Goal: Information Seeking & Learning: Learn about a topic

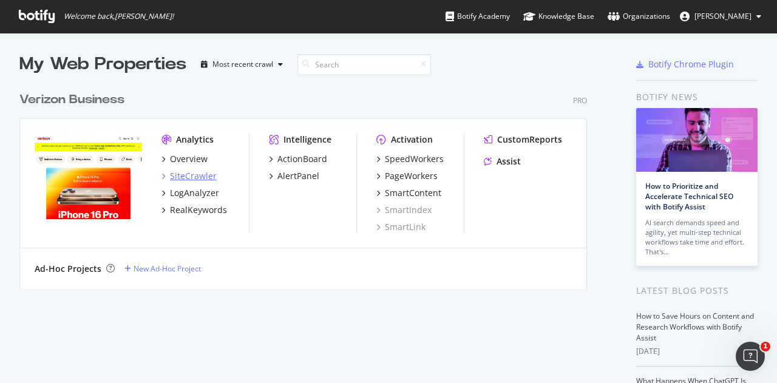
click at [181, 178] on div "SiteCrawler" at bounding box center [193, 176] width 47 height 12
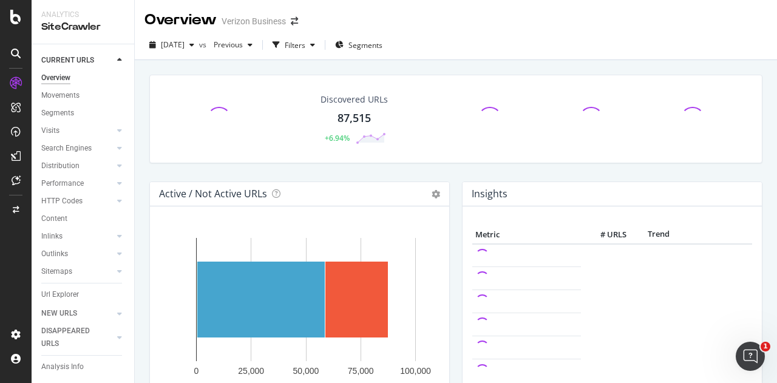
click at [41, 128] on div "CURRENT URLS Overview Movements Segments Visits Analysis Orphan URLs Search Eng…" at bounding box center [83, 213] width 103 height 339
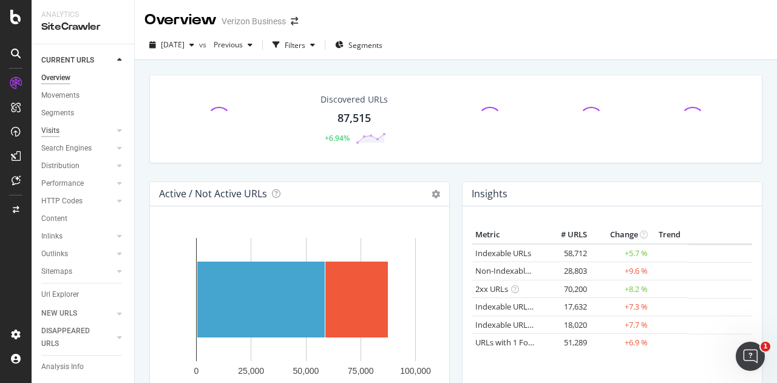
click at [47, 129] on div "Visits" at bounding box center [50, 130] width 18 height 13
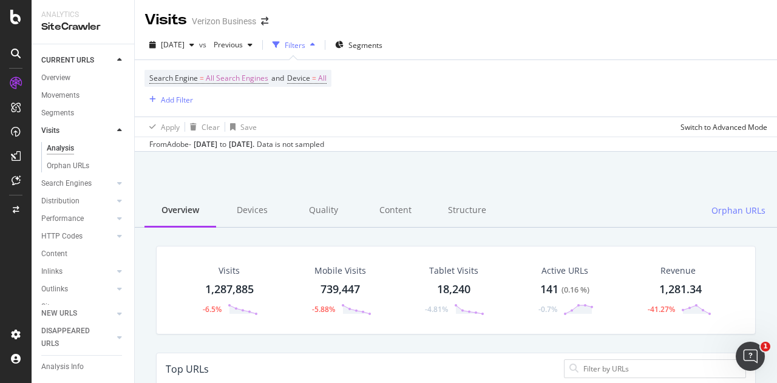
click at [332, 216] on div "Quality" at bounding box center [324, 210] width 72 height 33
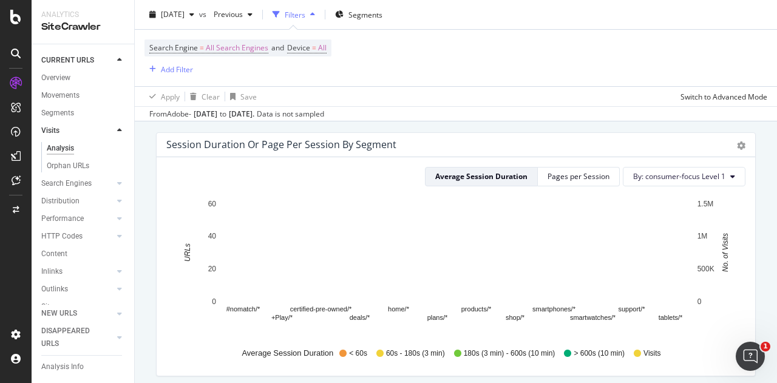
scroll to position [1005, 0]
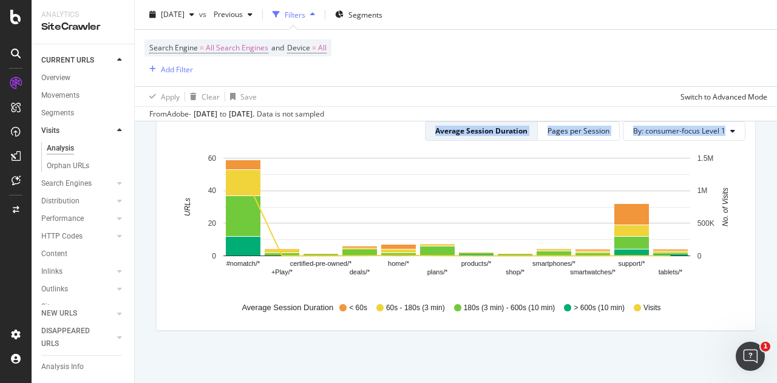
drag, startPoint x: 417, startPoint y: 106, endPoint x: 348, endPoint y: 223, distance: 135.5
click at [348, 223] on div "Visits Verizon Business 2025 Sep. 9th vs Previous Filters Segments Search Engin…" at bounding box center [456, 191] width 642 height 383
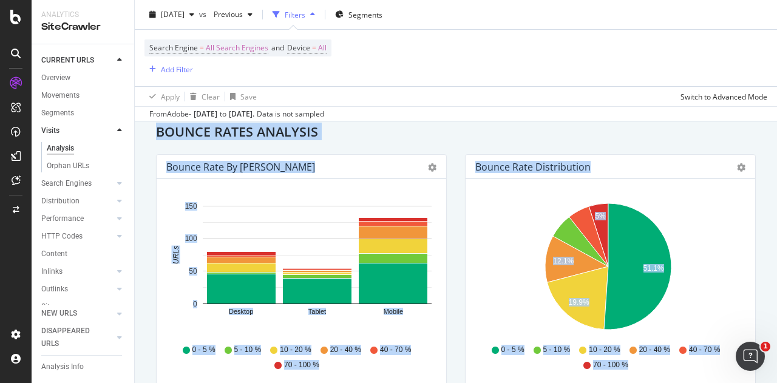
scroll to position [0, 0]
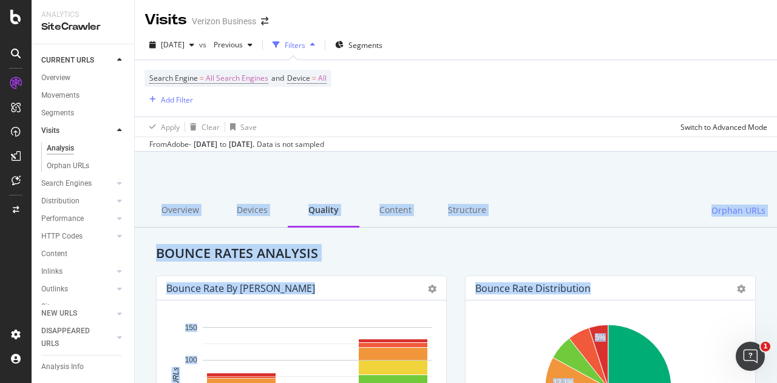
click at [530, 209] on div "Overview Devices Quality Content Structure Orphan URLs" at bounding box center [456, 210] width 642 height 33
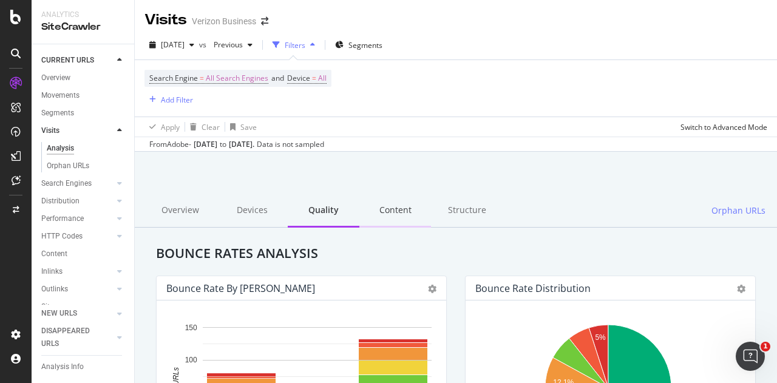
click at [392, 209] on div "Content" at bounding box center [395, 210] width 72 height 33
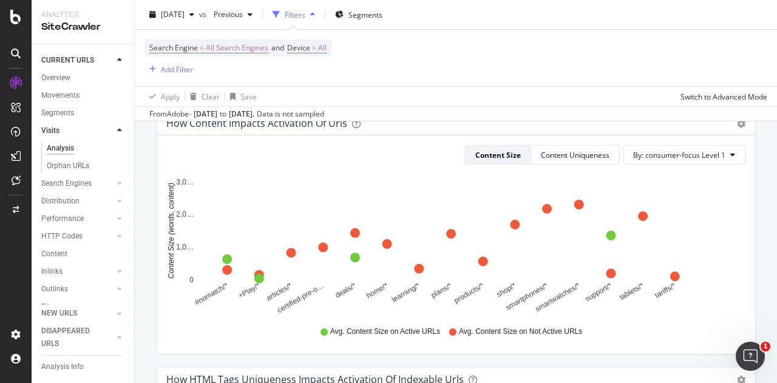
scroll to position [392, 0]
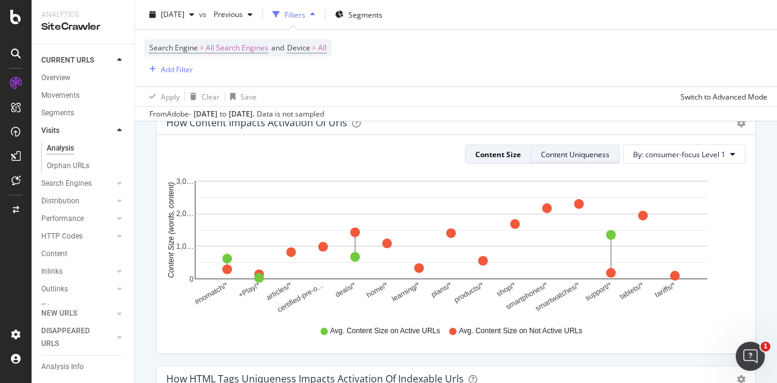
click at [574, 156] on div "Content Uniqueness" at bounding box center [575, 154] width 69 height 10
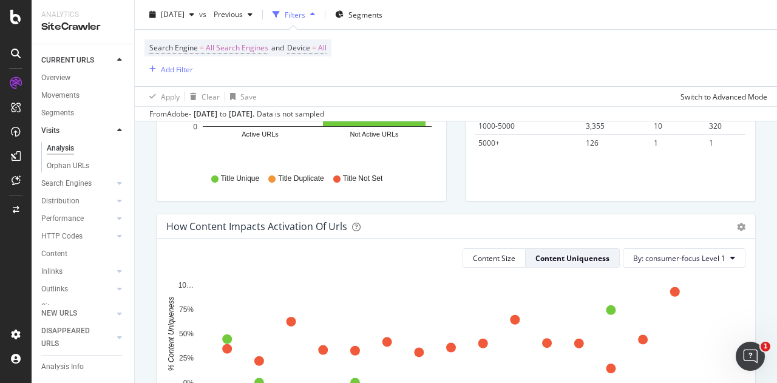
scroll to position [0, 0]
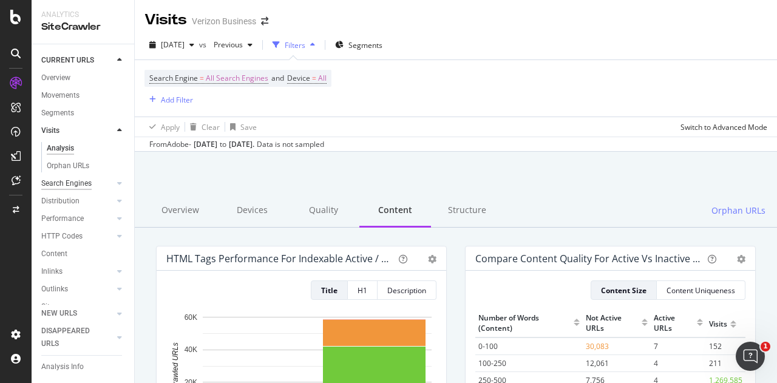
click at [66, 180] on div "Search Engines" at bounding box center [66, 183] width 50 height 13
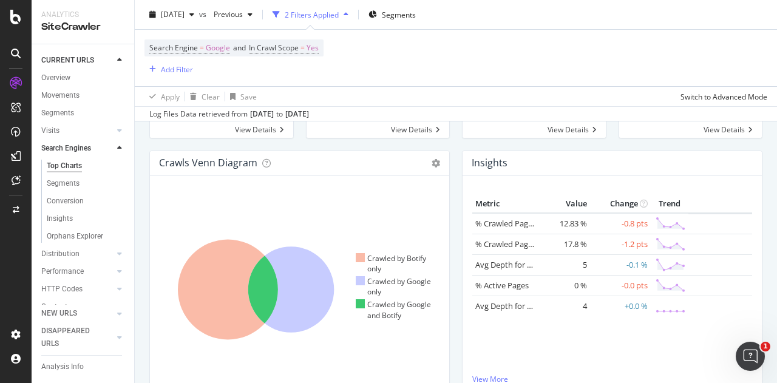
scroll to position [193, 0]
click at [267, 163] on icon at bounding box center [266, 164] width 8 height 8
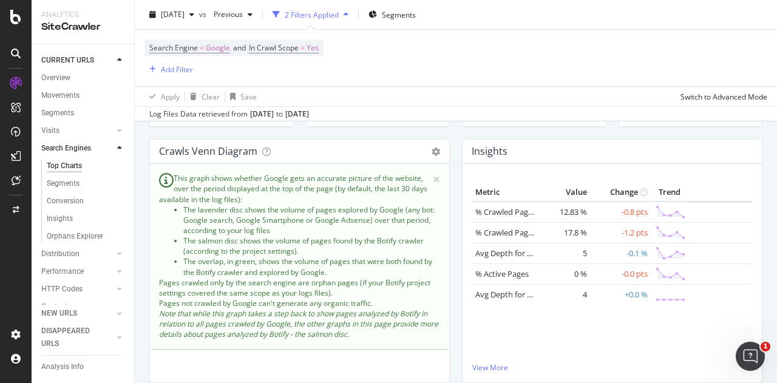
scroll to position [214, 0]
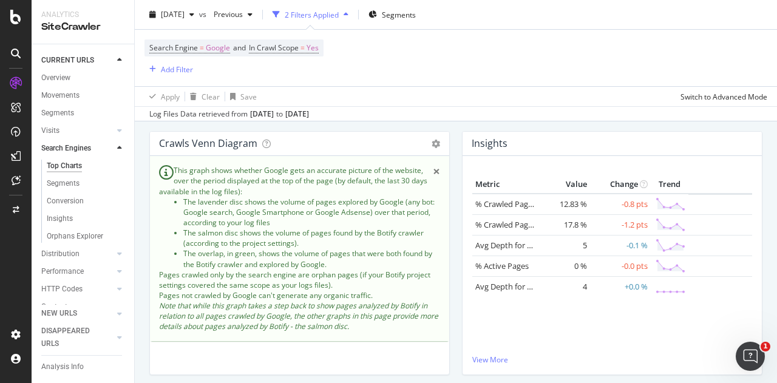
click at [433, 170] on span "×" at bounding box center [436, 171] width 7 height 13
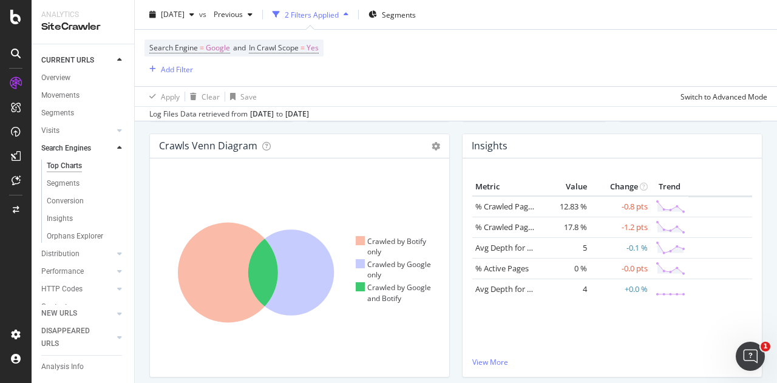
scroll to position [210, 0]
click at [266, 149] on icon at bounding box center [266, 147] width 8 height 8
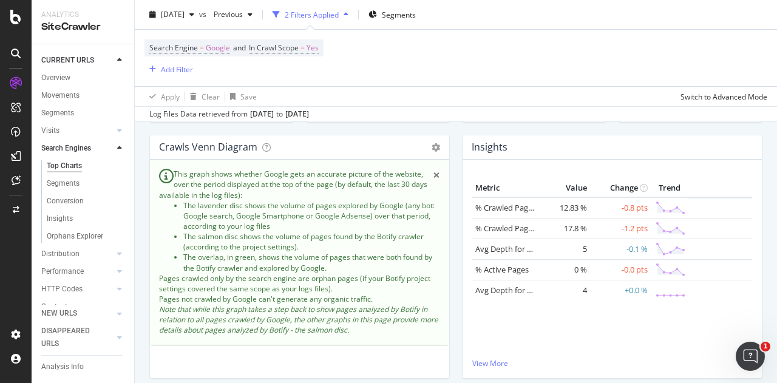
click at [433, 174] on span "×" at bounding box center [436, 175] width 7 height 13
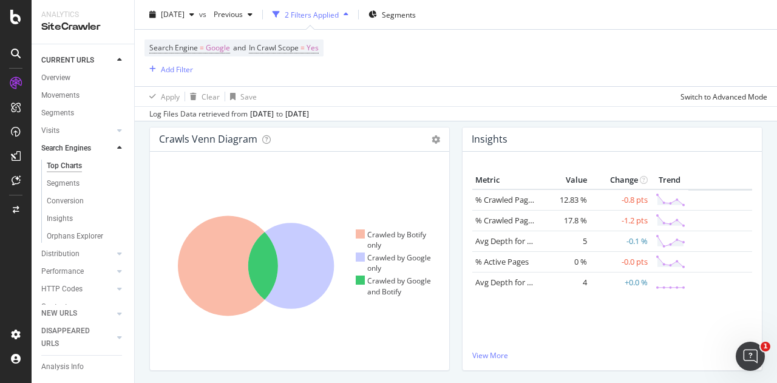
scroll to position [221, 0]
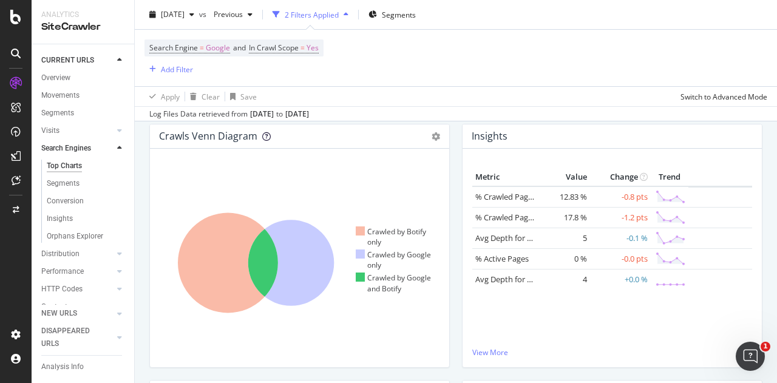
click at [262, 138] on icon at bounding box center [266, 136] width 8 height 8
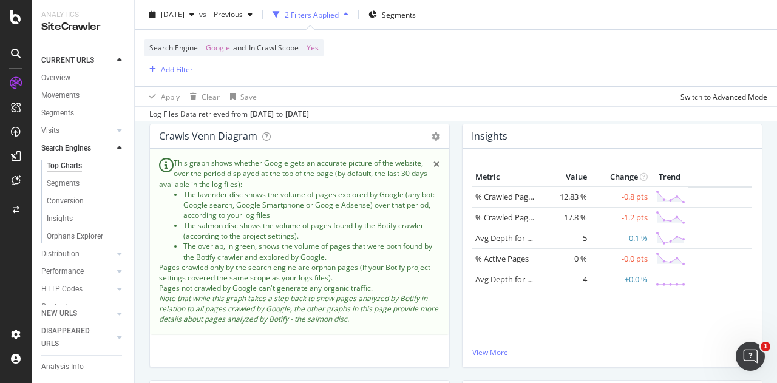
click at [433, 167] on span "×" at bounding box center [436, 164] width 7 height 13
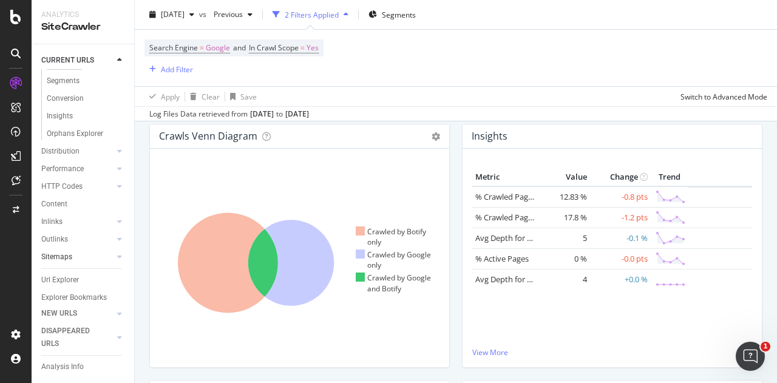
scroll to position [101, 0]
click at [84, 141] on div "Orphans Explorer" at bounding box center [75, 135] width 56 height 13
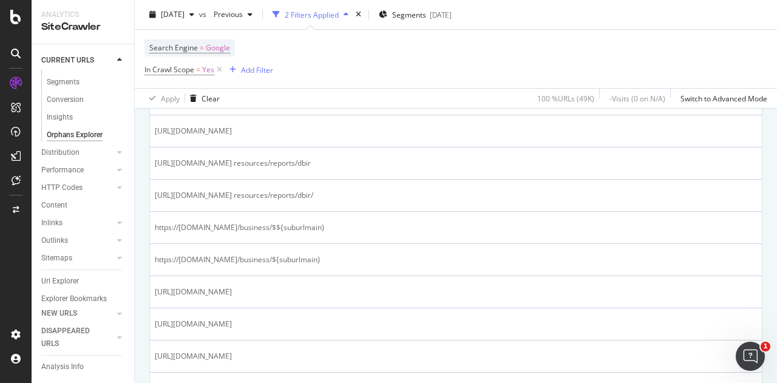
scroll to position [694, 0]
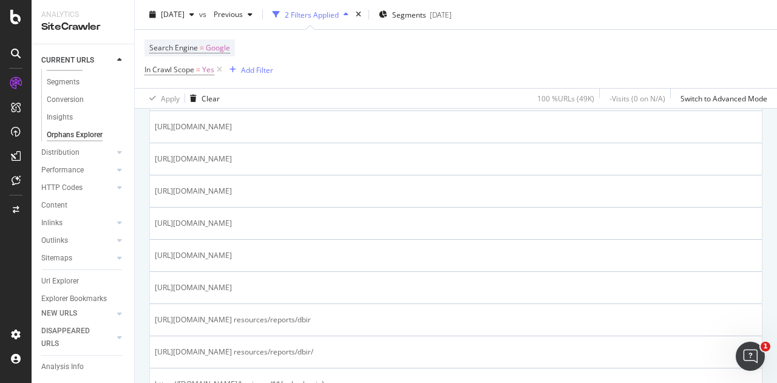
click at [66, 71] on div "Top Charts" at bounding box center [65, 64] width 36 height 13
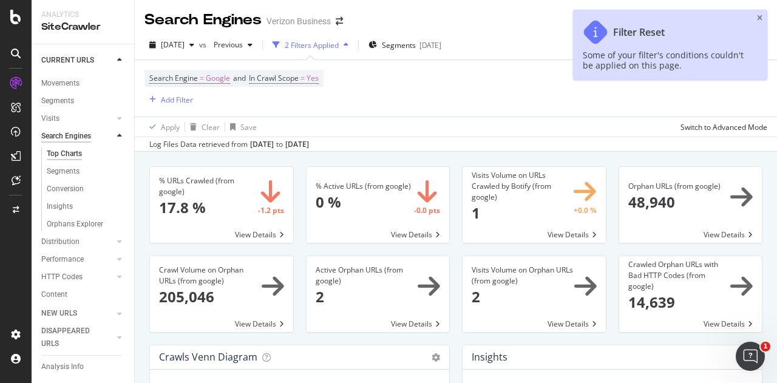
scroll to position [12, 0]
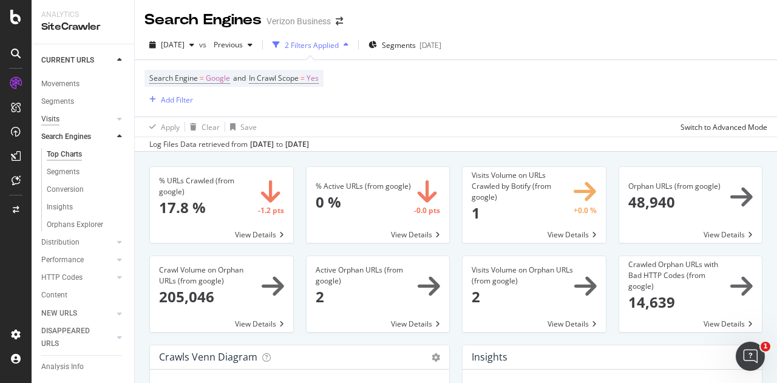
click at [56, 116] on div "Visits" at bounding box center [50, 119] width 18 height 13
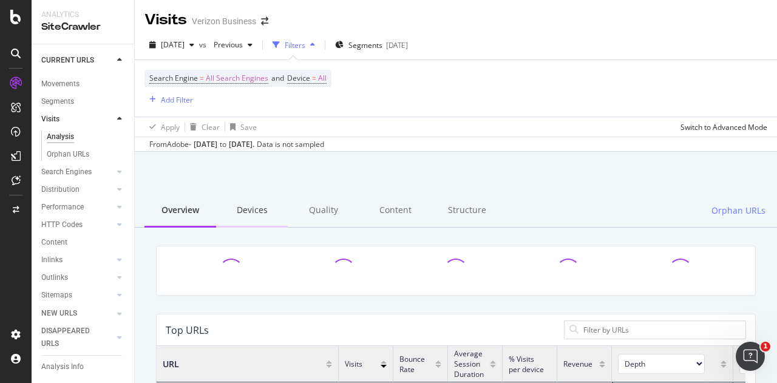
scroll to position [354, 578]
drag, startPoint x: 67, startPoint y: 153, endPoint x: 245, endPoint y: 128, distance: 180.2
click at [67, 153] on div "Orphan URLs" at bounding box center [68, 154] width 42 height 13
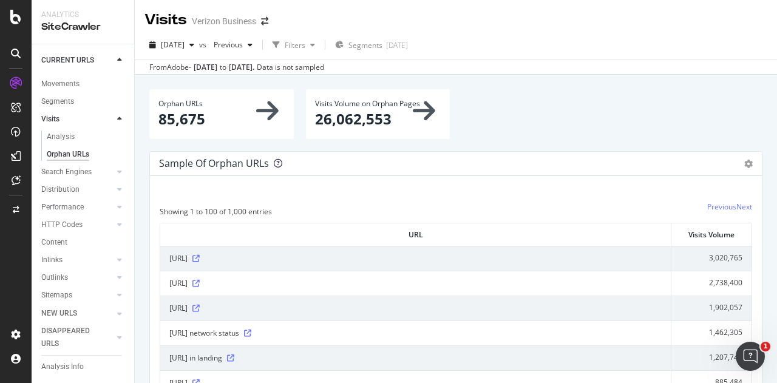
click at [278, 161] on icon at bounding box center [278, 163] width 8 height 8
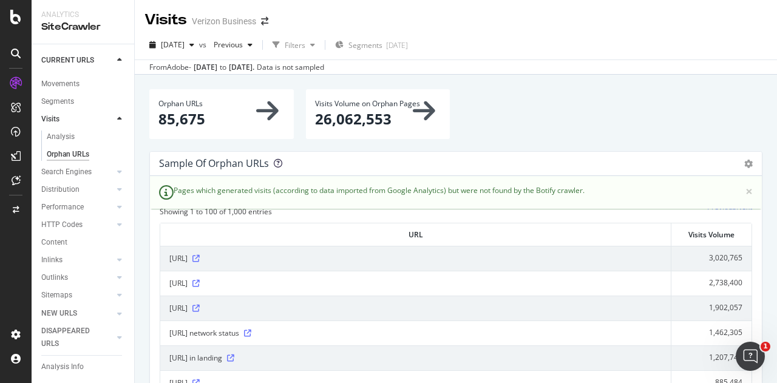
click at [275, 164] on icon at bounding box center [278, 163] width 8 height 8
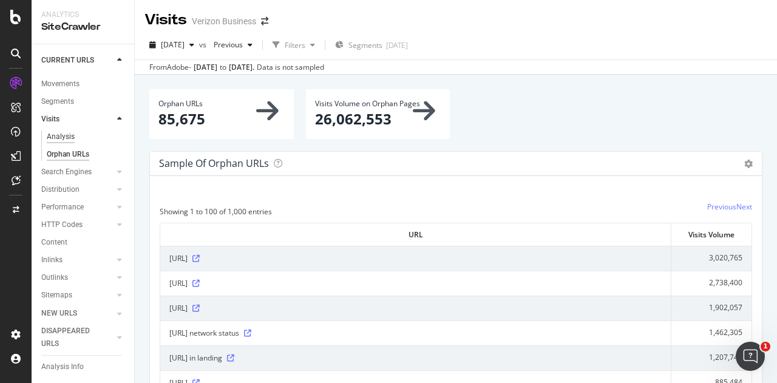
click at [62, 135] on div "Analysis" at bounding box center [61, 136] width 28 height 13
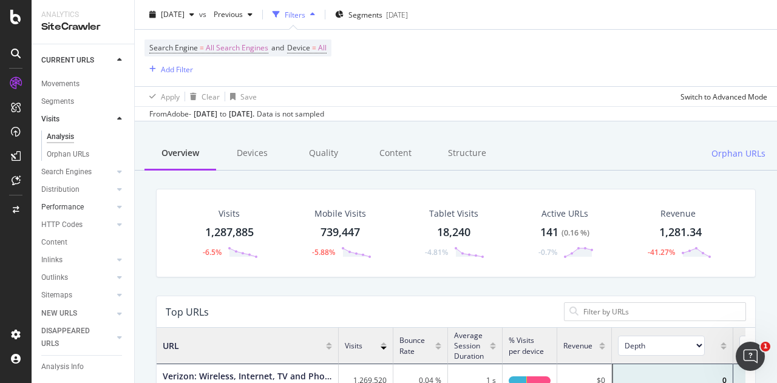
scroll to position [56, 0]
click at [67, 175] on div "Search Engines" at bounding box center [66, 172] width 50 height 13
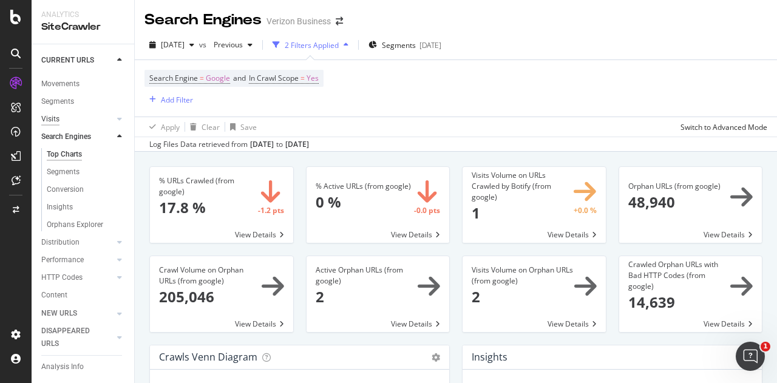
click at [54, 121] on div "Visits" at bounding box center [50, 119] width 18 height 13
click at [61, 117] on link "Visits" at bounding box center [77, 119] width 72 height 13
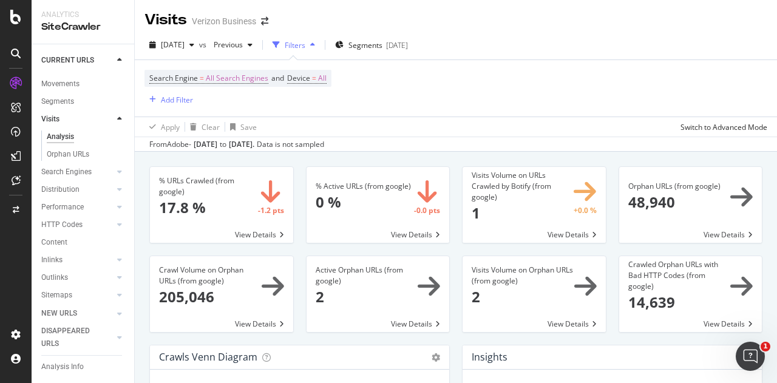
click at [57, 133] on div "Analysis" at bounding box center [60, 136] width 27 height 13
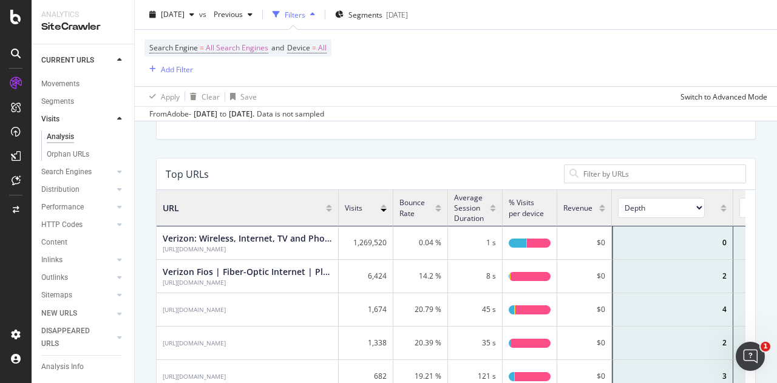
scroll to position [354, 578]
click at [70, 174] on div "Search Engines" at bounding box center [66, 172] width 50 height 13
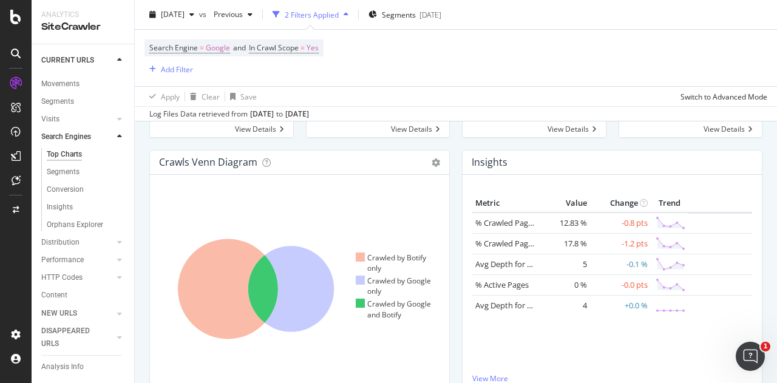
click at [117, 140] on icon at bounding box center [119, 136] width 5 height 7
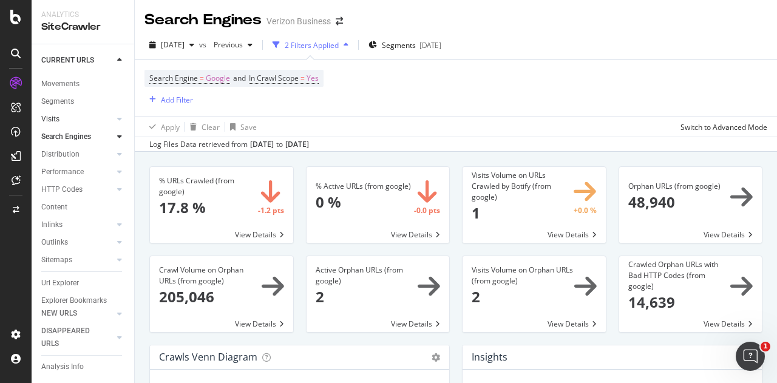
click at [76, 121] on link "Visits" at bounding box center [77, 119] width 72 height 13
click at [113, 113] on div at bounding box center [119, 119] width 12 height 12
click at [49, 115] on div "Visits" at bounding box center [50, 119] width 18 height 13
click at [79, 116] on link "Visits" at bounding box center [77, 119] width 72 height 13
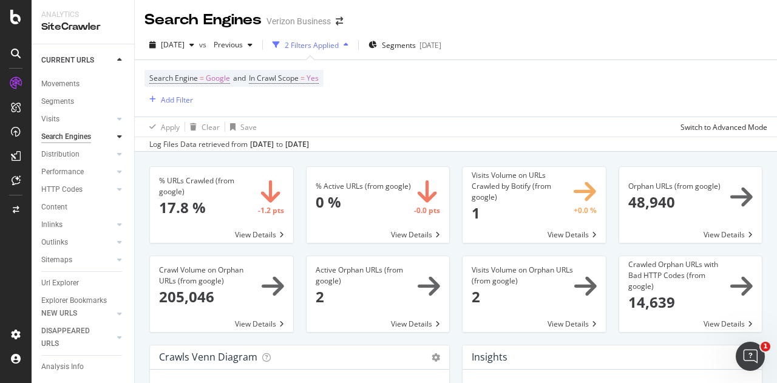
click at [54, 117] on div "Visits" at bounding box center [50, 119] width 18 height 13
click at [58, 140] on div "Analysis" at bounding box center [61, 136] width 28 height 13
click at [49, 120] on div "Visits" at bounding box center [50, 119] width 18 height 13
click at [117, 120] on icon at bounding box center [119, 118] width 5 height 7
click at [55, 138] on div "Search Engines" at bounding box center [66, 136] width 50 height 13
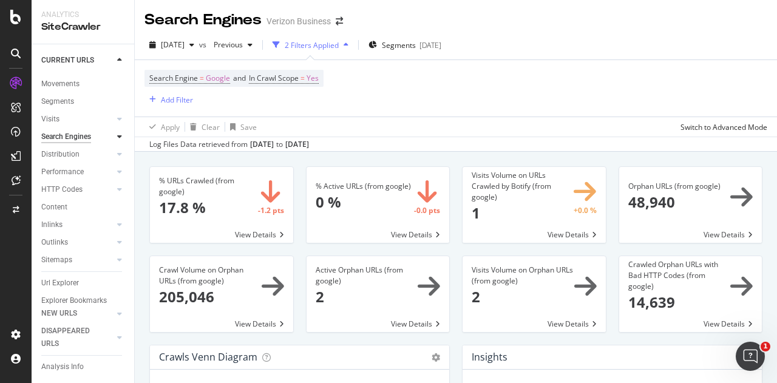
click at [64, 135] on div "Search Engines" at bounding box center [66, 136] width 50 height 13
click at [102, 122] on div at bounding box center [107, 119] width 12 height 12
click at [66, 98] on div "Segments" at bounding box center [57, 101] width 33 height 13
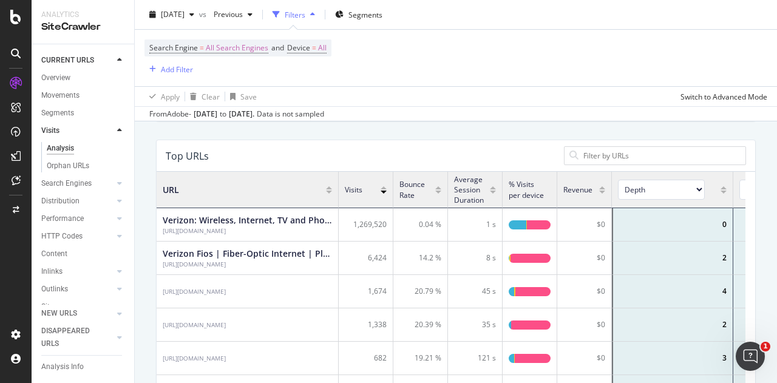
scroll to position [289, 0]
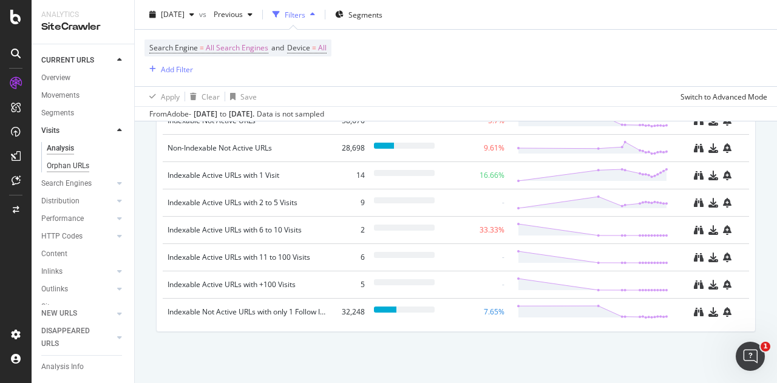
click at [63, 164] on div "Orphan URLs" at bounding box center [68, 166] width 42 height 13
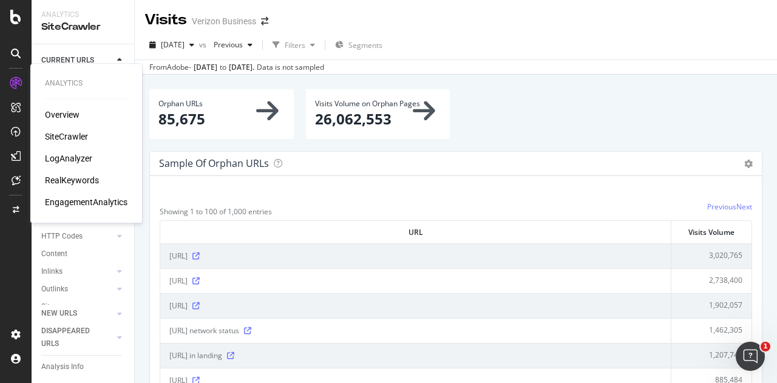
click at [66, 158] on div "LogAnalyzer" at bounding box center [68, 158] width 47 height 12
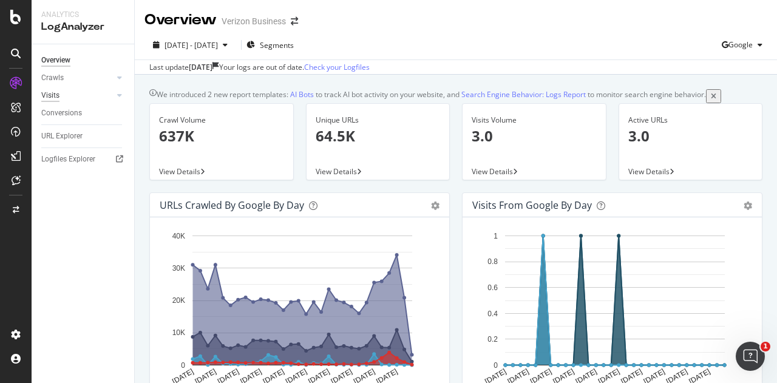
click at [57, 93] on div "Visits" at bounding box center [50, 95] width 18 height 13
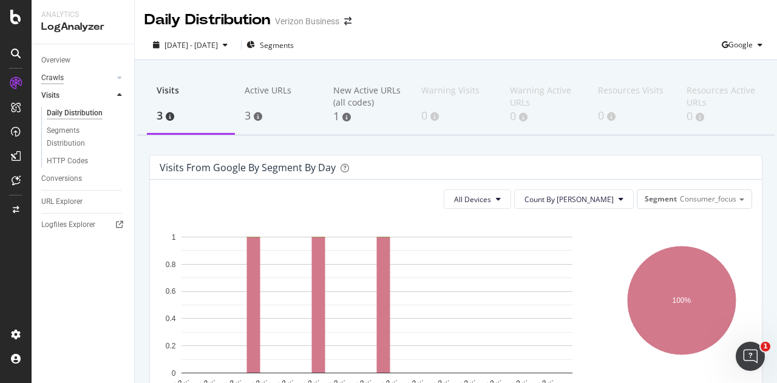
click at [57, 77] on div "Crawls" at bounding box center [52, 78] width 22 height 13
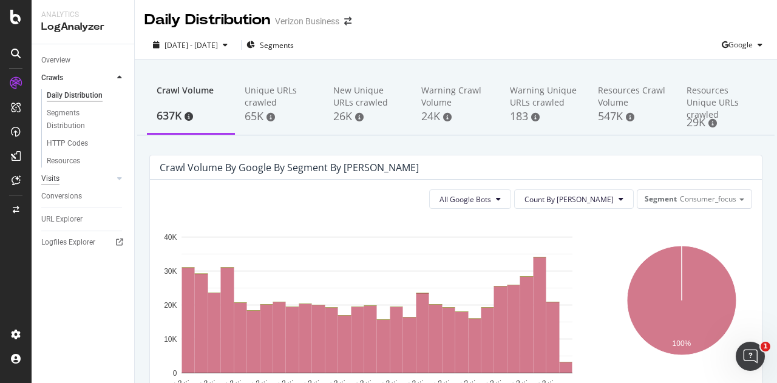
click at [46, 180] on div "Visits" at bounding box center [50, 178] width 18 height 13
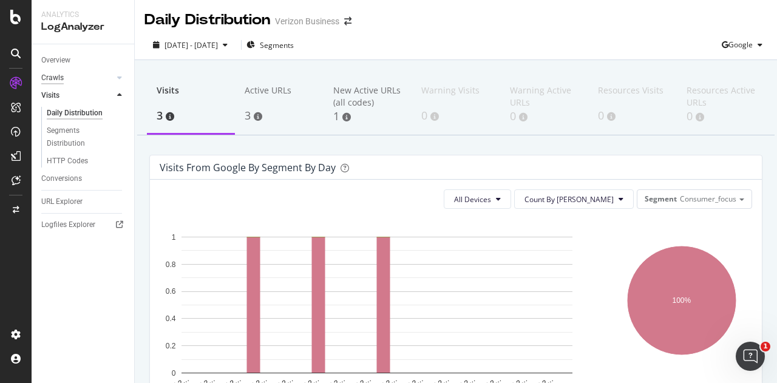
click at [62, 76] on div "Crawls" at bounding box center [52, 78] width 22 height 13
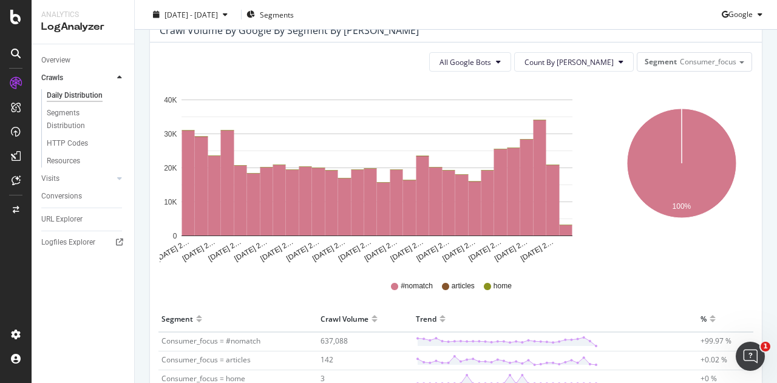
scroll to position [138, 0]
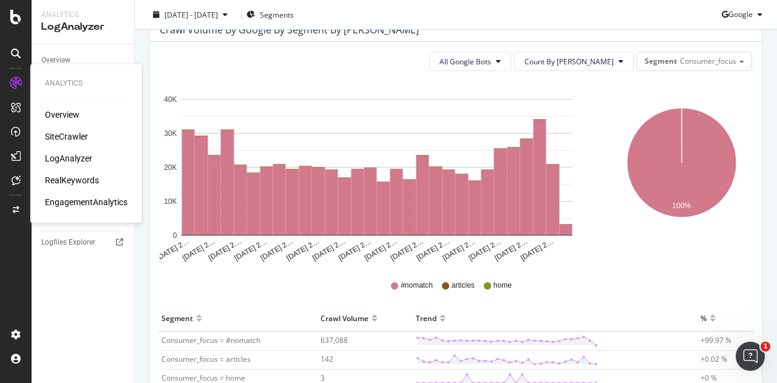
click at [66, 130] on div "Overview SiteCrawler LogAnalyzer RealKeywords EngagementAnalytics" at bounding box center [86, 158] width 83 height 99
click at [67, 133] on div "SiteCrawler" at bounding box center [66, 136] width 43 height 12
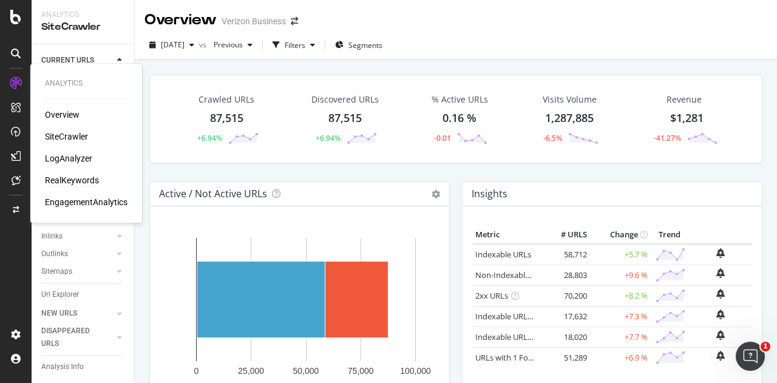
click at [79, 177] on div "RealKeywords" at bounding box center [72, 180] width 54 height 12
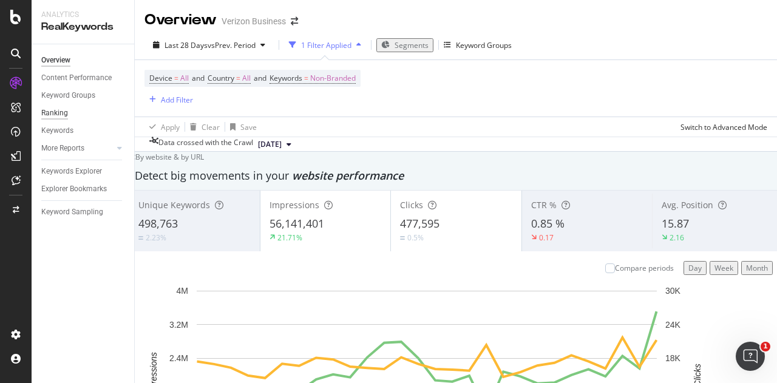
click at [60, 110] on div "Ranking" at bounding box center [54, 113] width 27 height 13
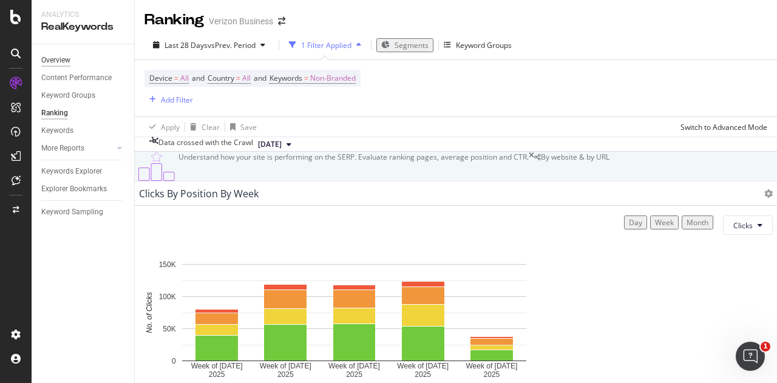
click at [53, 59] on div "Overview" at bounding box center [55, 60] width 29 height 13
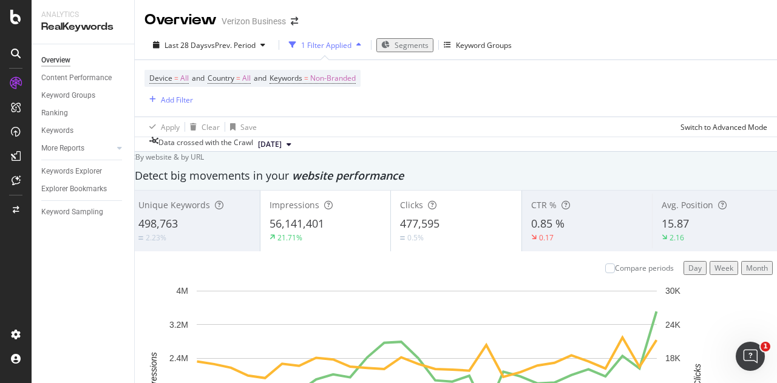
click at [490, 124] on div "Apply Clear Save Switch to Advanced Mode" at bounding box center [456, 126] width 642 height 20
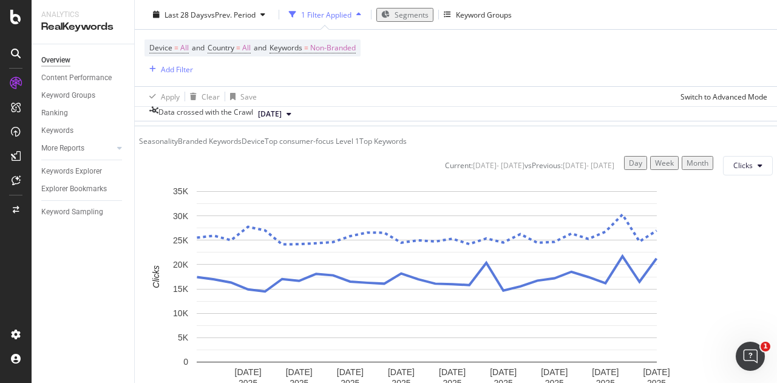
scroll to position [474, 0]
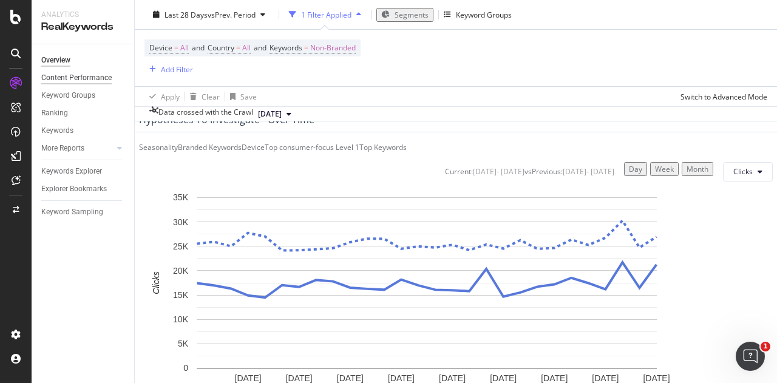
click at [85, 78] on div "Content Performance" at bounding box center [76, 78] width 70 height 13
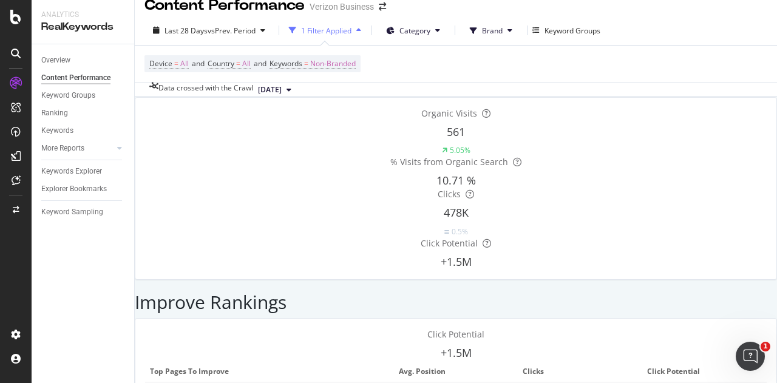
scroll to position [4, 0]
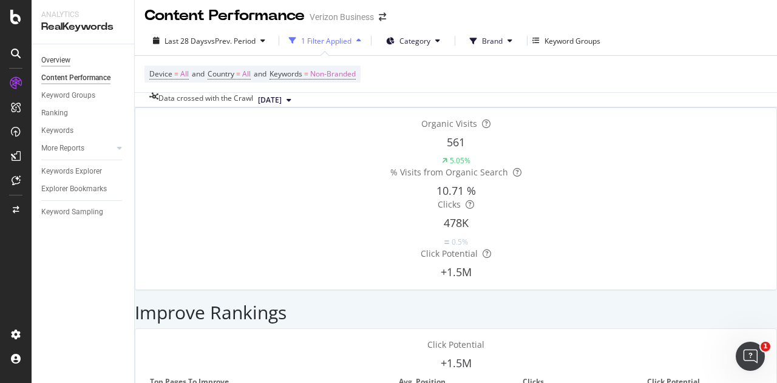
click at [55, 63] on div "Overview" at bounding box center [55, 60] width 29 height 13
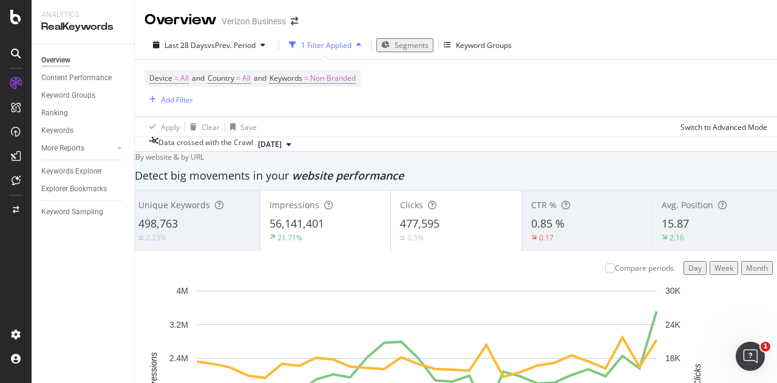
click at [281, 147] on span "[DATE]" at bounding box center [270, 144] width 24 height 11
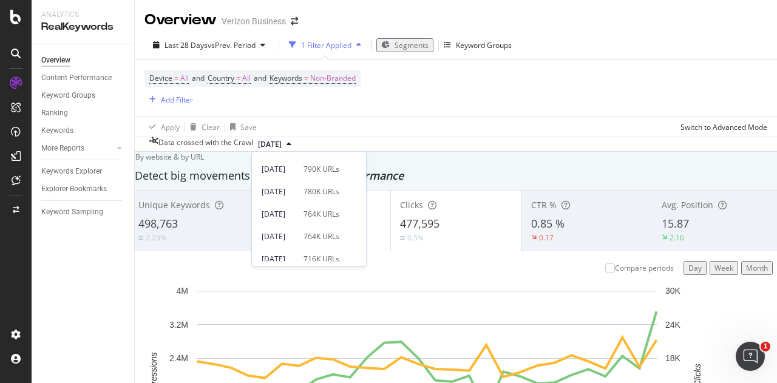
scroll to position [670, 0]
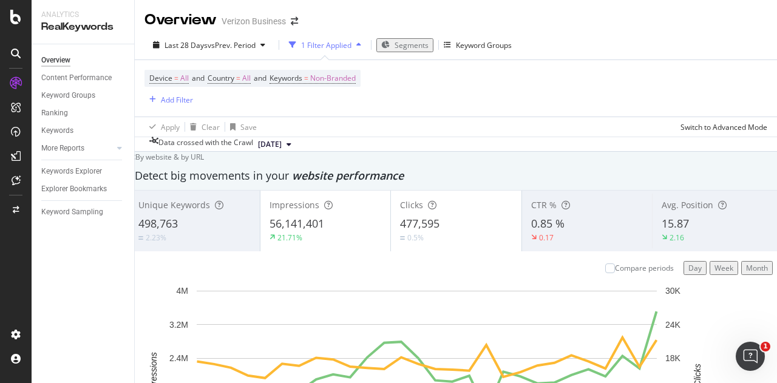
click at [494, 90] on div "Device = All and Country = All and Keywords = Non-Branded Add Filter" at bounding box center [455, 88] width 622 height 56
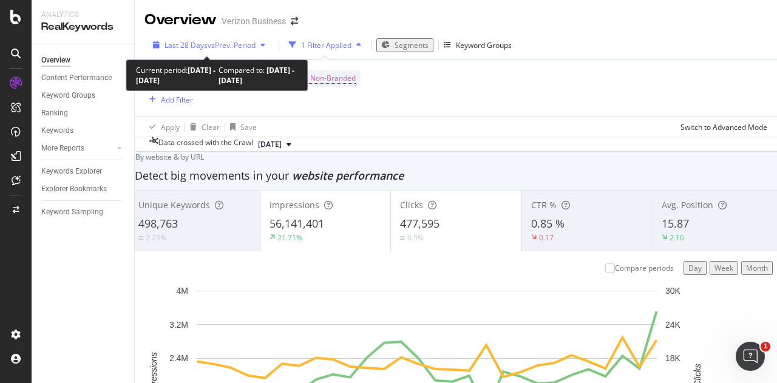
click at [190, 43] on span "Last 28 Days" at bounding box center [185, 45] width 43 height 10
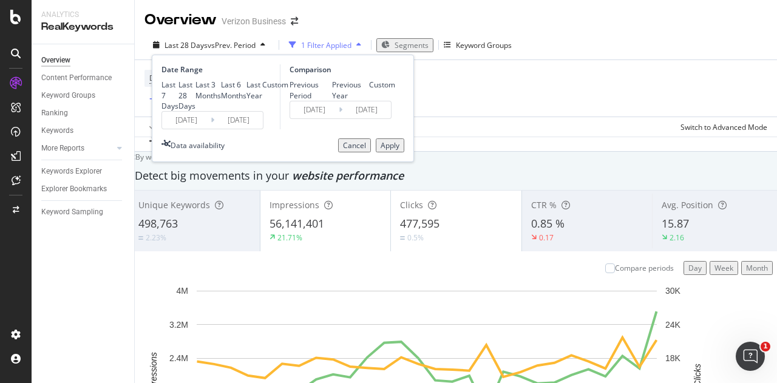
click at [178, 129] on input "[DATE]" at bounding box center [186, 120] width 49 height 17
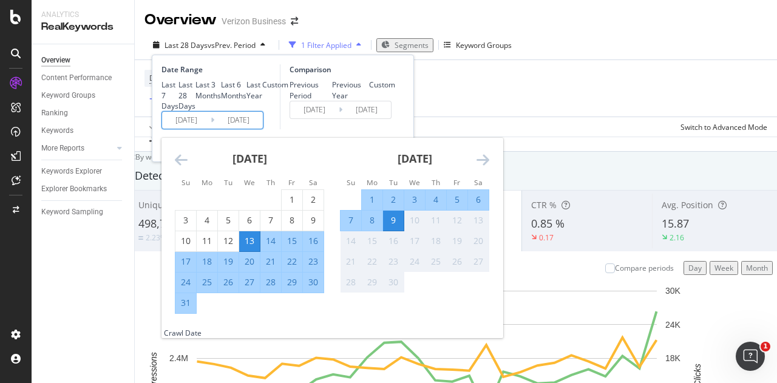
click at [243, 166] on strong "[DATE]" at bounding box center [249, 158] width 35 height 15
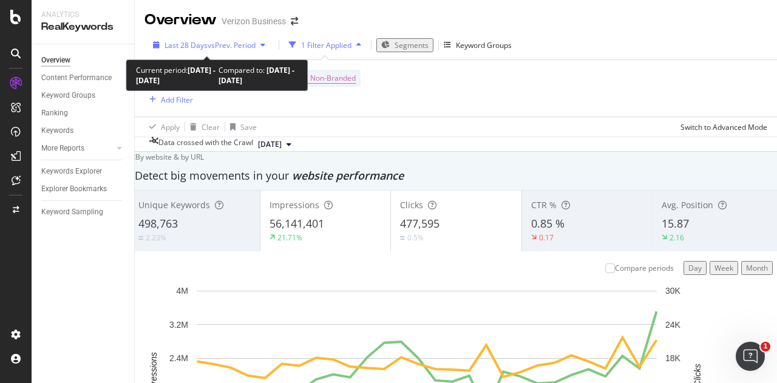
click at [192, 40] on span "Last 28 Days" at bounding box center [185, 45] width 43 height 10
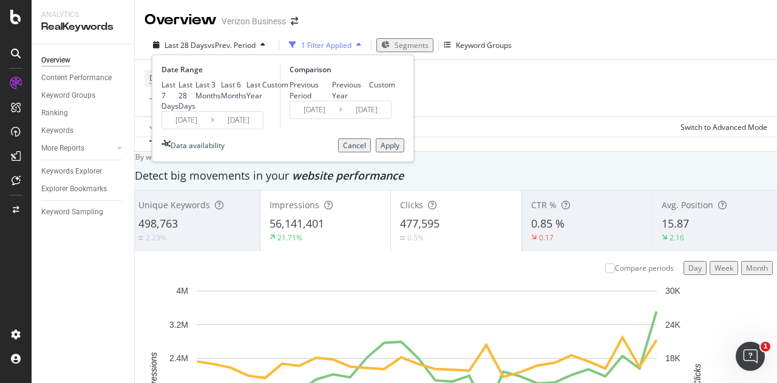
click at [262, 90] on div "Custom" at bounding box center [262, 84] width 0 height 10
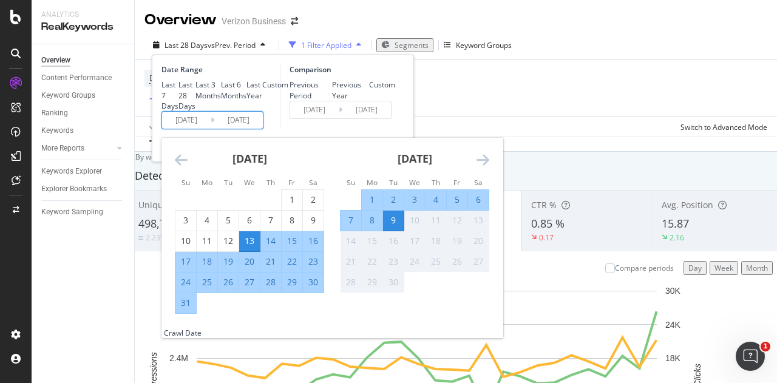
click at [200, 129] on input "[DATE]" at bounding box center [186, 120] width 49 height 17
click at [181, 167] on icon "Move backward to switch to the previous month." at bounding box center [181, 159] width 13 height 15
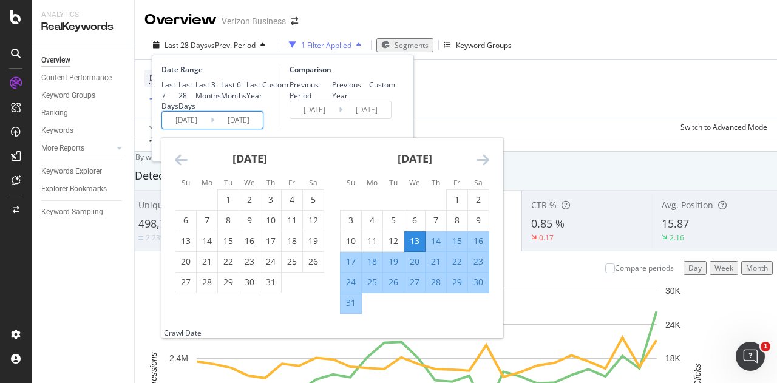
click at [181, 167] on icon "Move backward to switch to the previous month." at bounding box center [181, 159] width 13 height 15
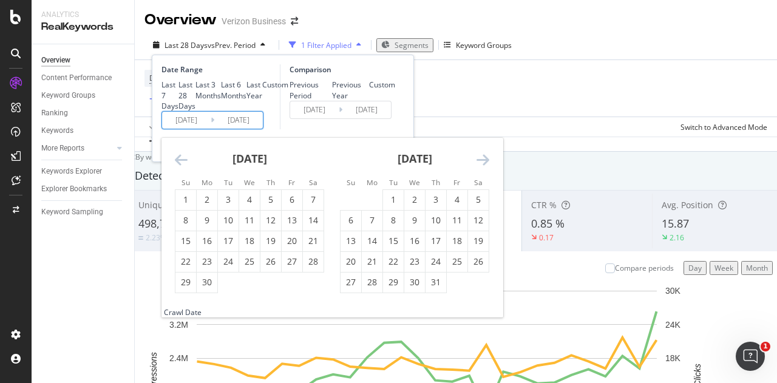
click at [181, 167] on icon "Move backward to switch to the previous month." at bounding box center [181, 159] width 13 height 15
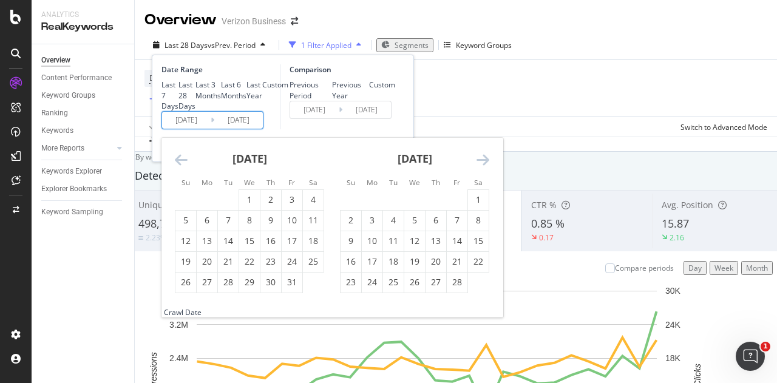
click at [181, 167] on icon "Move backward to switch to the previous month." at bounding box center [181, 159] width 13 height 15
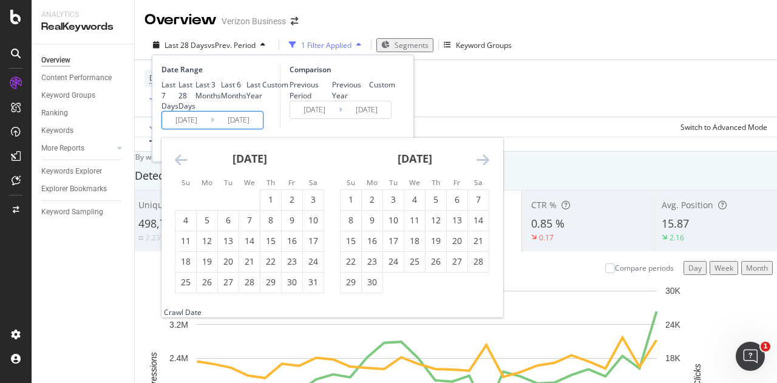
click at [181, 167] on icon "Move backward to switch to the previous month." at bounding box center [181, 159] width 13 height 15
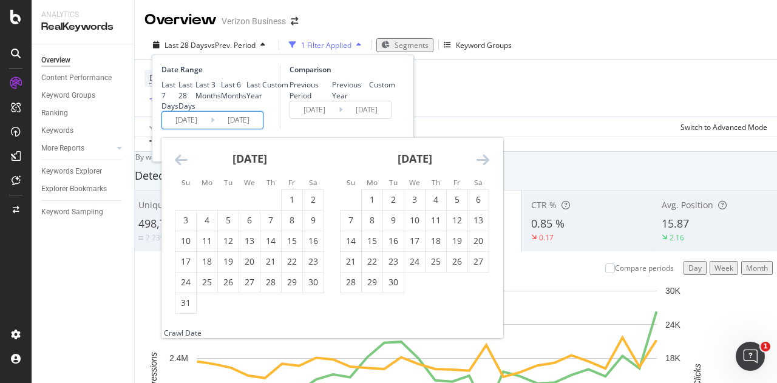
click at [181, 167] on icon "Move backward to switch to the previous month." at bounding box center [181, 159] width 13 height 15
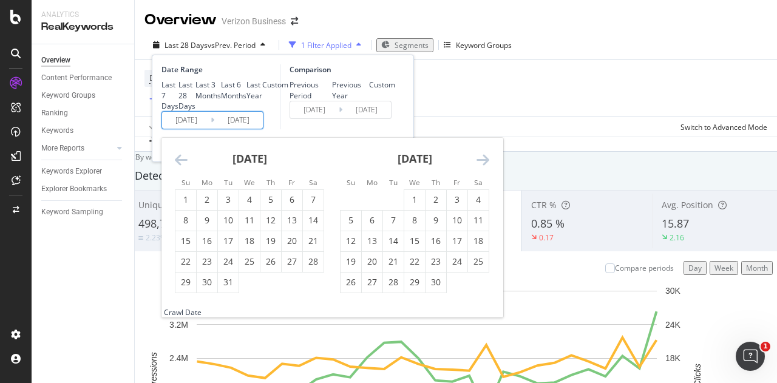
click at [181, 167] on icon "Move backward to switch to the previous month." at bounding box center [181, 159] width 13 height 15
click at [479, 167] on icon "Move forward to switch to the next month." at bounding box center [482, 159] width 13 height 15
click at [483, 167] on icon "Move forward to switch to the next month." at bounding box center [482, 159] width 13 height 15
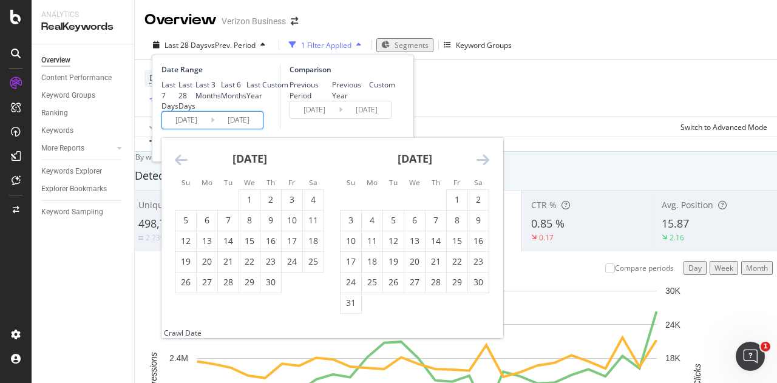
click at [483, 167] on icon "Move forward to switch to the next month." at bounding box center [482, 159] width 13 height 15
click at [368, 206] on div "1" at bounding box center [372, 200] width 21 height 12
type input "[DATE]"
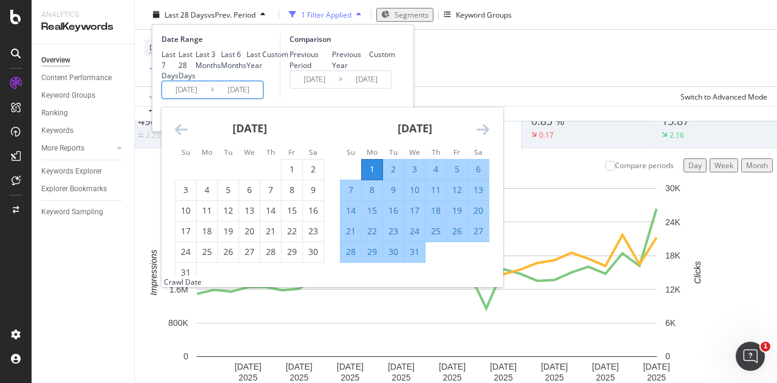
scroll to position [112, 0]
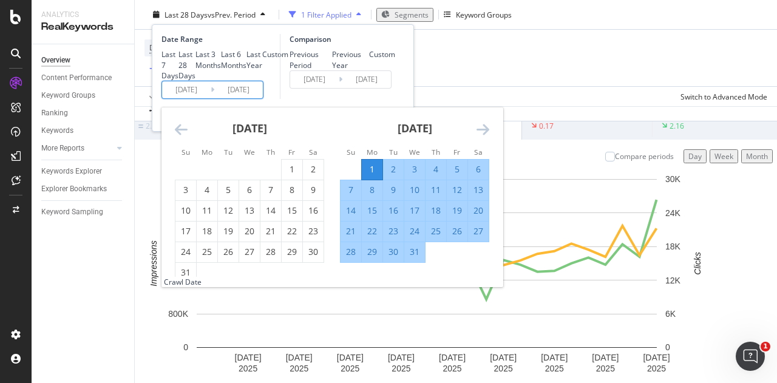
click at [411, 258] on div "31" at bounding box center [414, 252] width 21 height 12
type input "[DATE]"
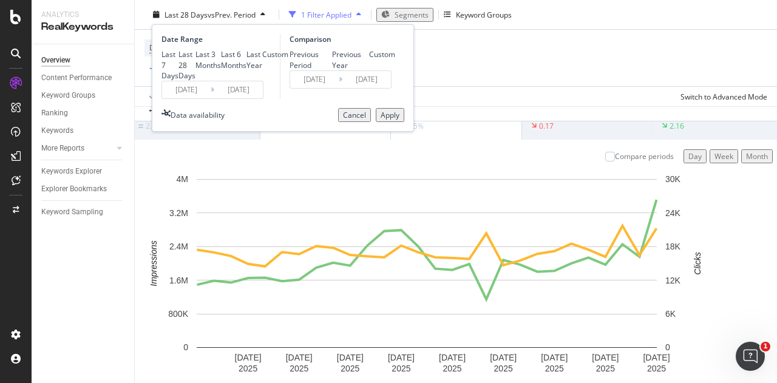
click at [386, 120] on div "Apply" at bounding box center [389, 115] width 19 height 10
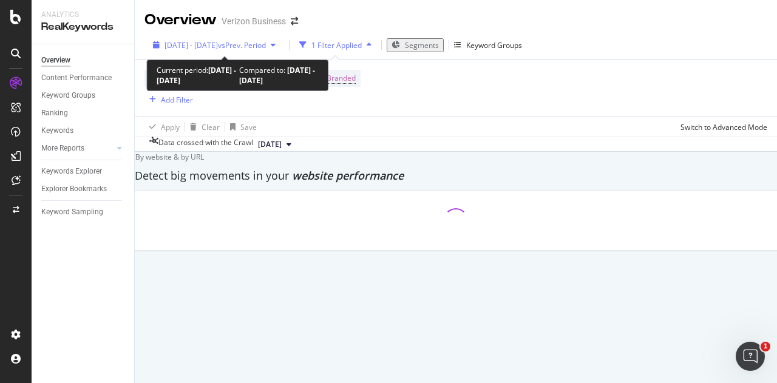
click at [266, 43] on span "vs Prev. Period" at bounding box center [242, 45] width 48 height 10
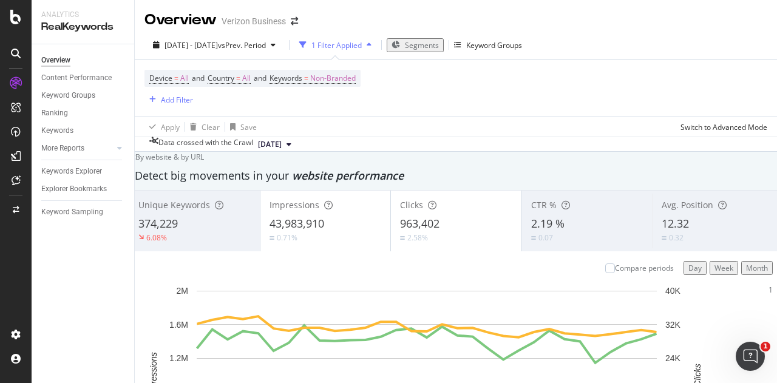
click at [476, 98] on div "Device = All and Country = All and Keywords = Non-Branded Add Filter" at bounding box center [455, 88] width 622 height 56
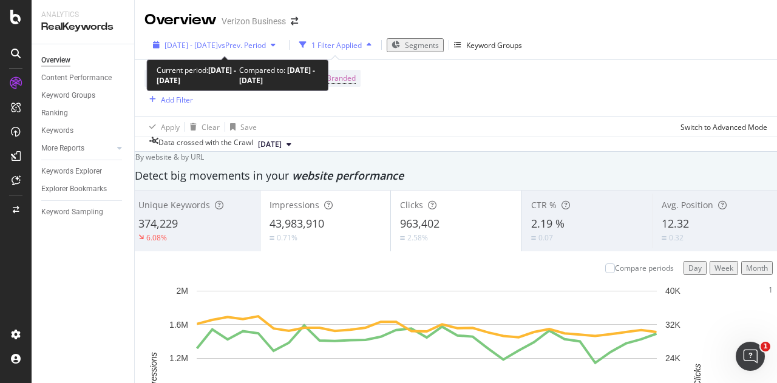
click at [266, 48] on span "vs Prev. Period" at bounding box center [242, 45] width 48 height 10
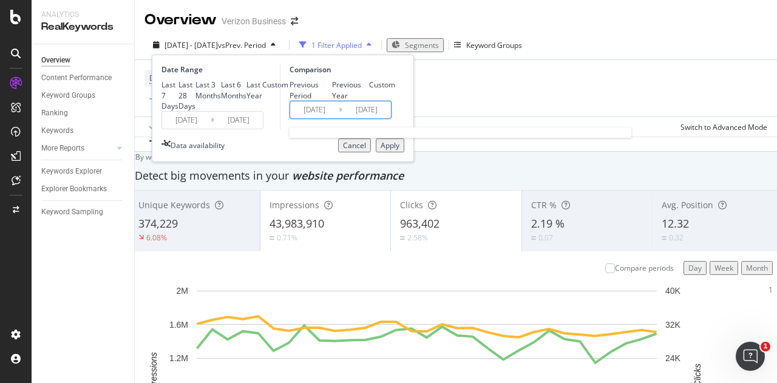
click at [309, 118] on input "[DATE]" at bounding box center [314, 109] width 49 height 17
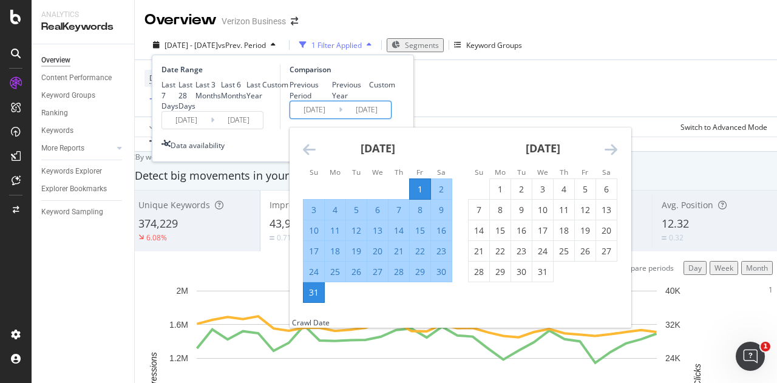
click at [607, 157] on icon "Move forward to switch to the next month." at bounding box center [610, 149] width 13 height 15
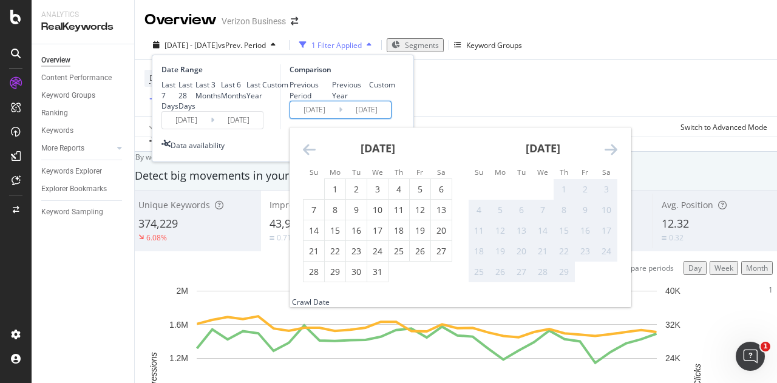
click at [607, 157] on icon "Move forward to switch to the next month." at bounding box center [610, 149] width 13 height 15
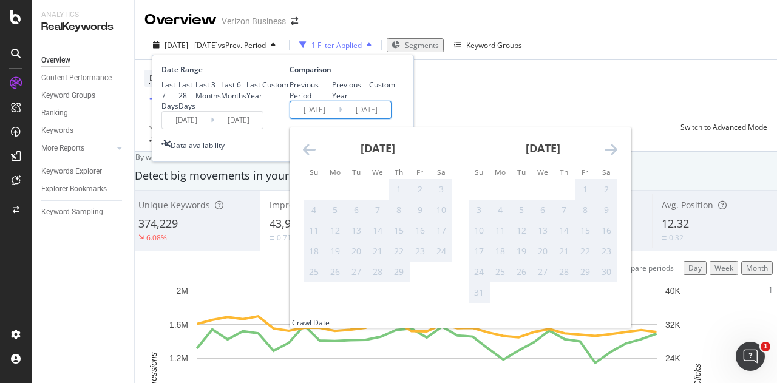
click at [607, 157] on icon "Move forward to switch to the next month." at bounding box center [610, 149] width 13 height 15
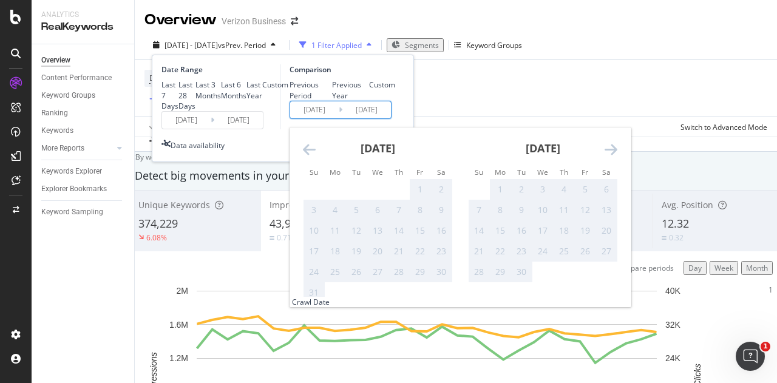
click at [608, 157] on icon "Move forward to switch to the next month." at bounding box center [610, 149] width 13 height 15
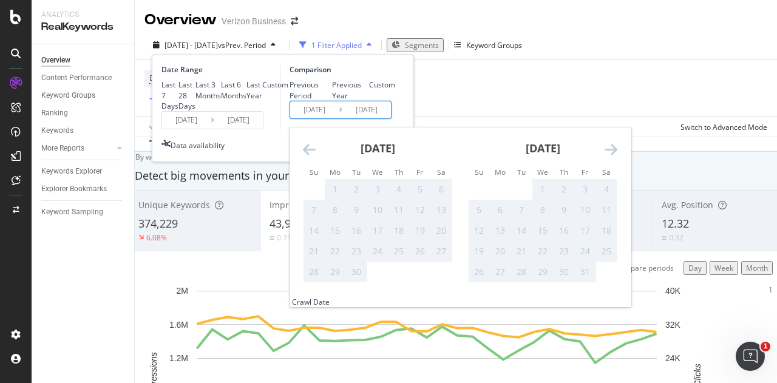
click at [608, 157] on icon "Move forward to switch to the next month." at bounding box center [610, 149] width 13 height 15
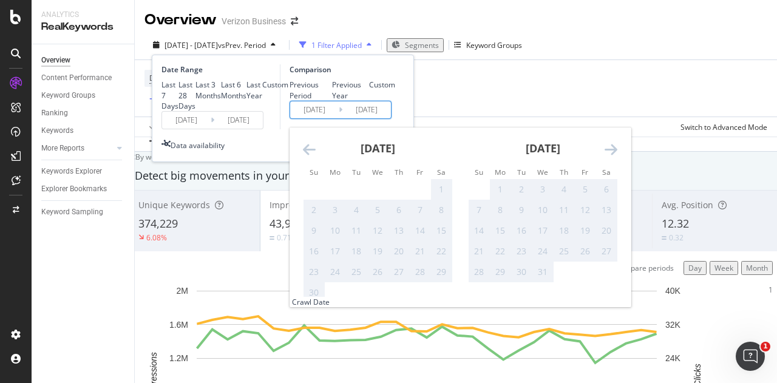
click at [608, 157] on icon "Move forward to switch to the next month." at bounding box center [610, 149] width 13 height 15
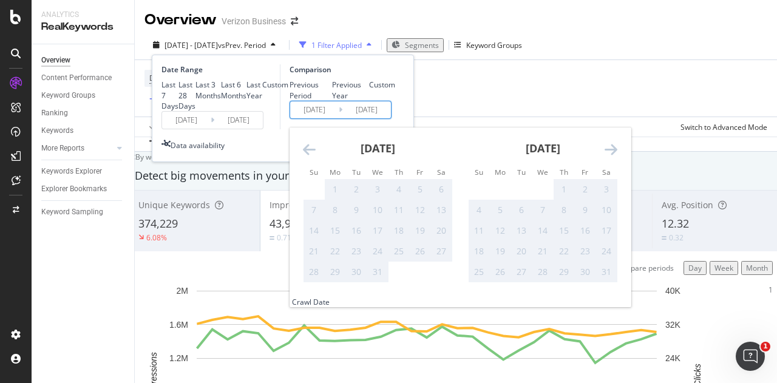
click at [608, 157] on icon "Move forward to switch to the next month." at bounding box center [610, 149] width 13 height 15
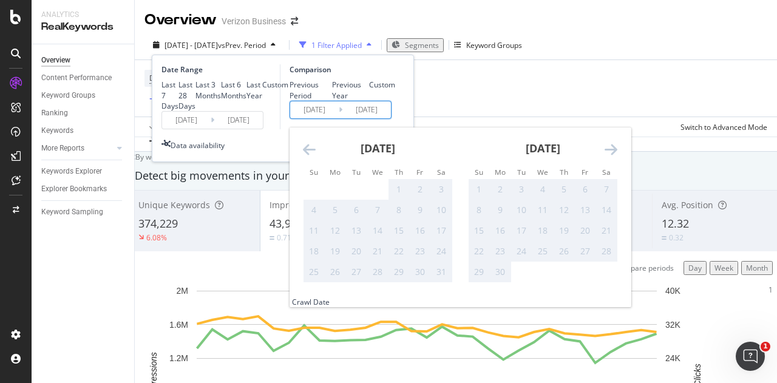
click at [608, 157] on icon "Move forward to switch to the next month." at bounding box center [610, 149] width 13 height 15
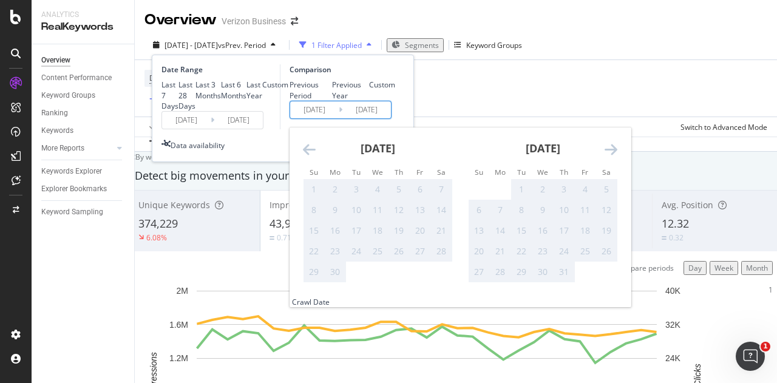
click at [608, 157] on icon "Move forward to switch to the next month." at bounding box center [610, 149] width 13 height 15
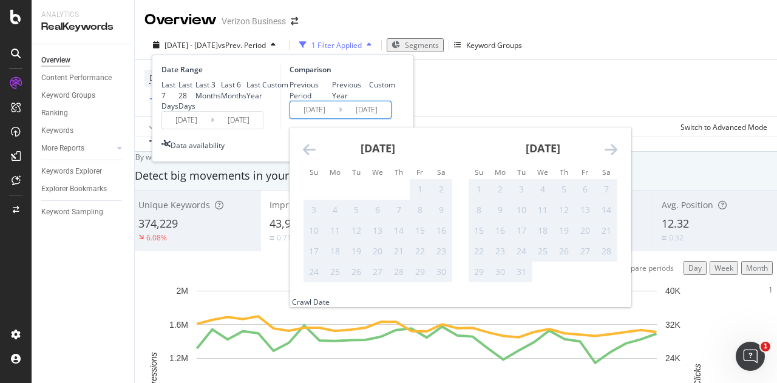
click at [608, 157] on icon "Move forward to switch to the next month." at bounding box center [610, 149] width 13 height 15
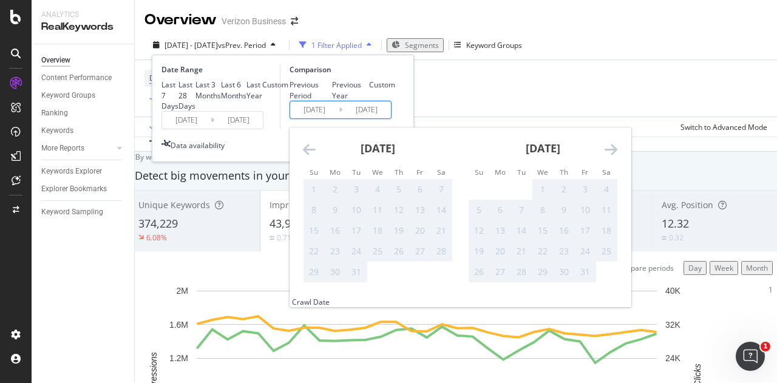
click at [608, 157] on icon "Move forward to switch to the next month." at bounding box center [610, 149] width 13 height 15
click at [376, 195] on div "1" at bounding box center [377, 189] width 21 height 12
click at [189, 129] on input "[DATE]" at bounding box center [186, 120] width 49 height 17
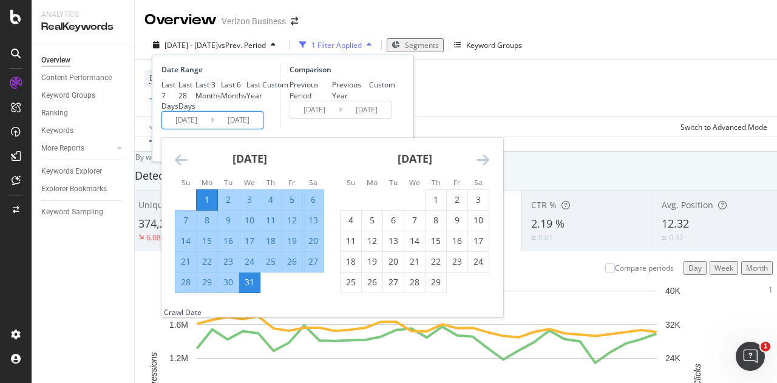
click at [477, 167] on icon "Move forward to switch to the next month." at bounding box center [482, 159] width 13 height 15
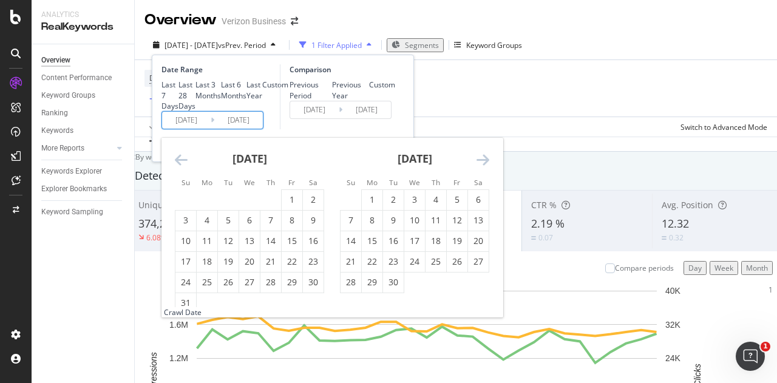
click at [477, 167] on icon "Move forward to switch to the next month." at bounding box center [482, 159] width 13 height 15
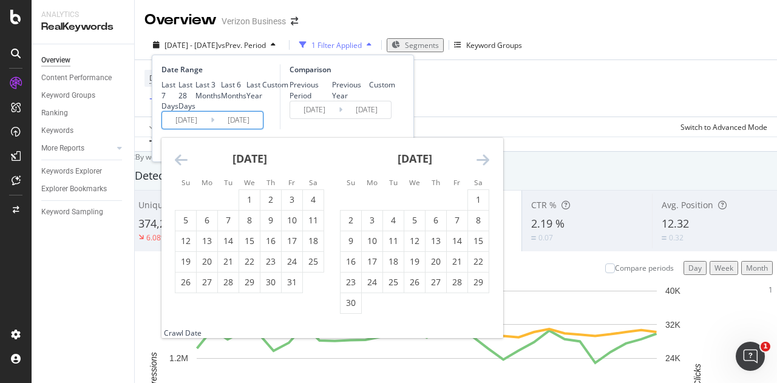
click at [477, 167] on icon "Move forward to switch to the next month." at bounding box center [482, 159] width 13 height 15
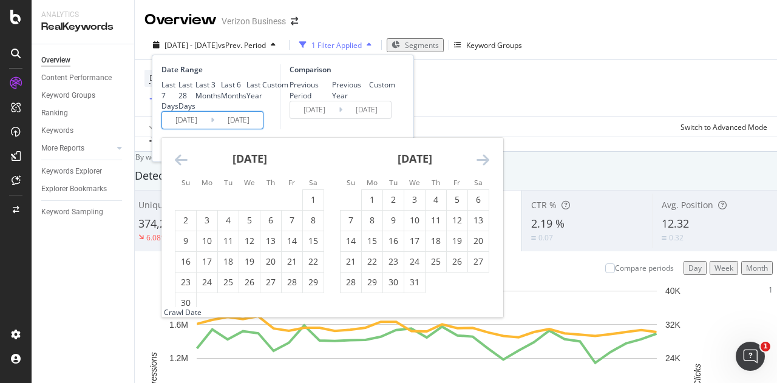
click at [477, 167] on icon "Move forward to switch to the next month." at bounding box center [482, 159] width 13 height 15
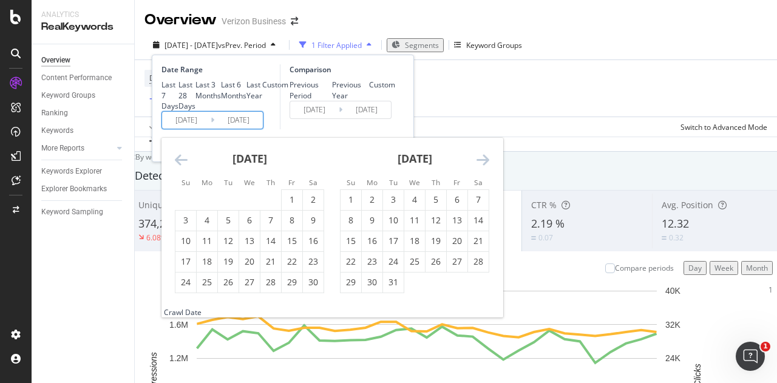
click at [477, 167] on icon "Move forward to switch to the next month." at bounding box center [482, 159] width 13 height 15
click at [253, 206] on div "1" at bounding box center [249, 200] width 21 height 12
type input "[DATE]"
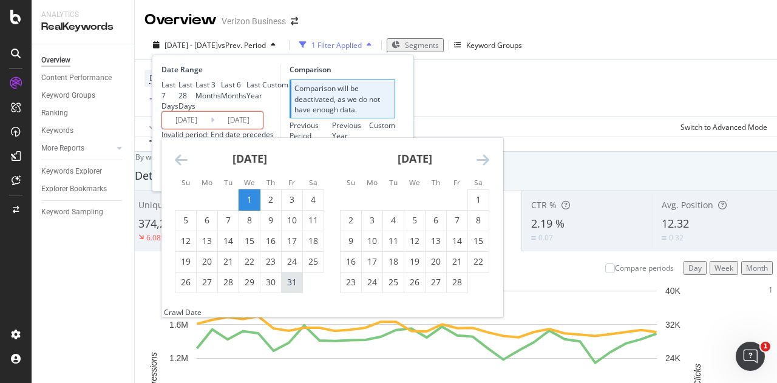
click at [296, 288] on div "31" at bounding box center [291, 282] width 21 height 12
type input "[DATE]"
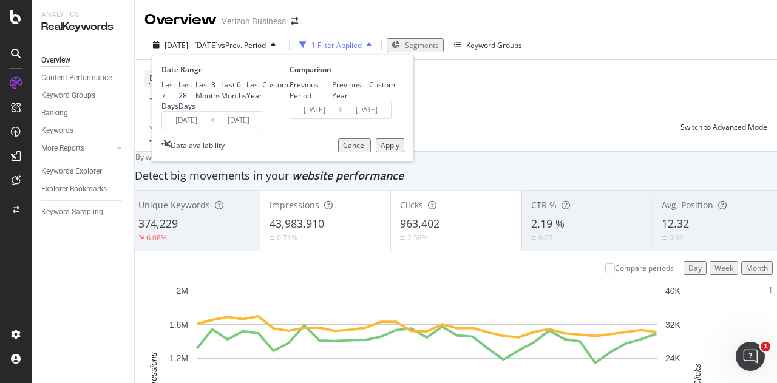
click at [369, 90] on div "Custom" at bounding box center [369, 84] width 0 height 10
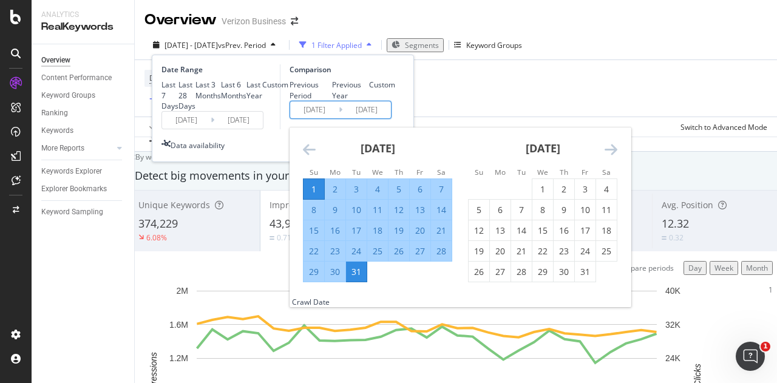
click at [377, 118] on input "[DATE]" at bounding box center [366, 109] width 49 height 17
click at [539, 195] on div "1" at bounding box center [542, 189] width 21 height 12
type input "[DATE]"
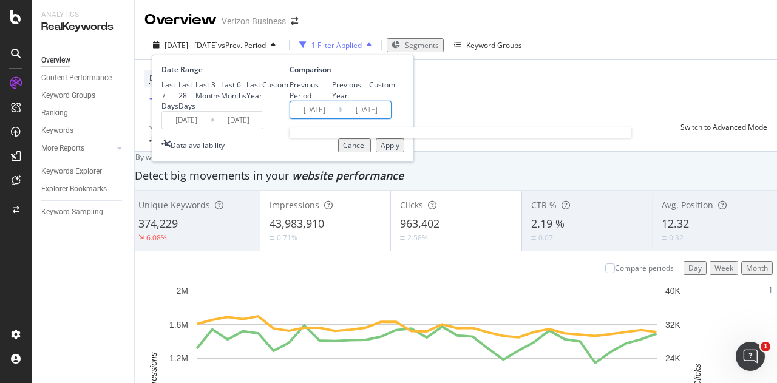
click at [378, 118] on input "[DATE]" at bounding box center [366, 109] width 49 height 17
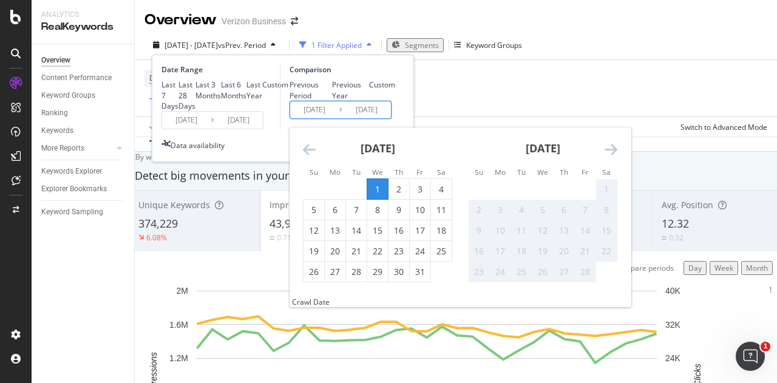
click at [307, 157] on icon "Move backward to switch to the previous month." at bounding box center [309, 149] width 13 height 15
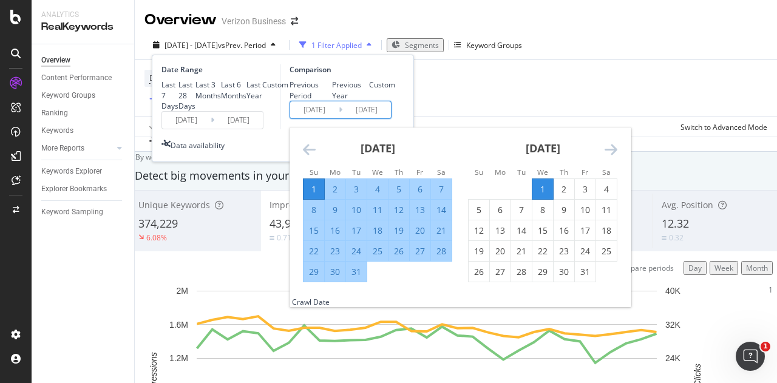
click at [307, 157] on icon "Move backward to switch to the previous month." at bounding box center [309, 149] width 13 height 15
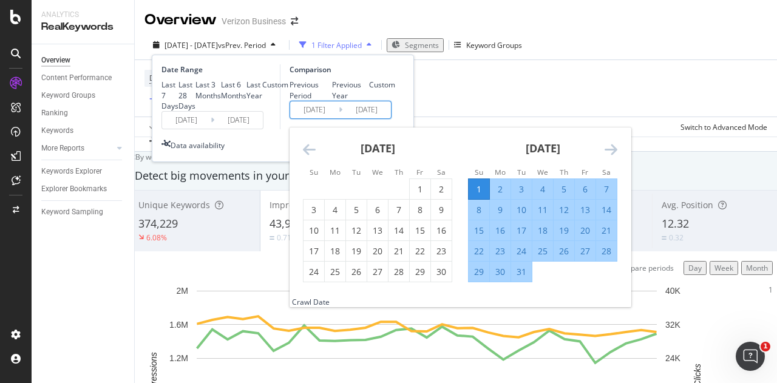
click at [307, 157] on icon "Move backward to switch to the previous month." at bounding box center [309, 149] width 13 height 15
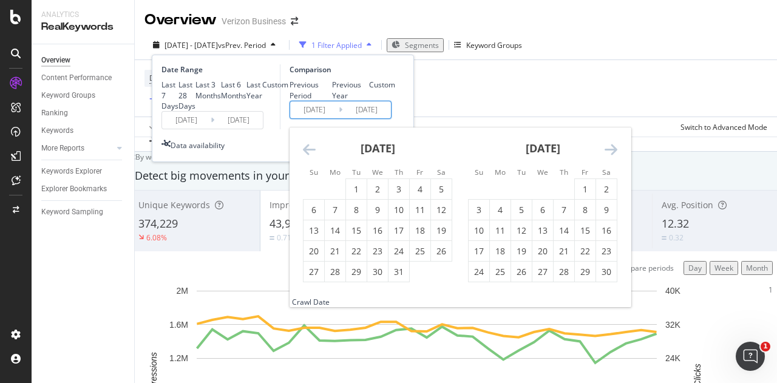
click at [307, 157] on icon "Move backward to switch to the previous month." at bounding box center [309, 149] width 13 height 15
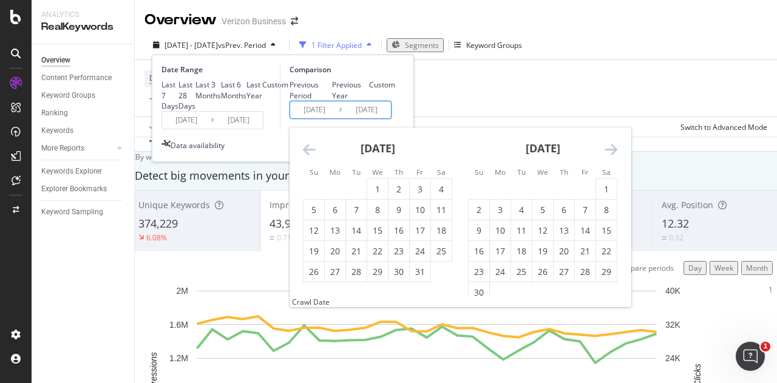
click at [307, 157] on icon "Move backward to switch to the previous month." at bounding box center [309, 149] width 13 height 15
click at [337, 195] on div "1" at bounding box center [335, 189] width 21 height 12
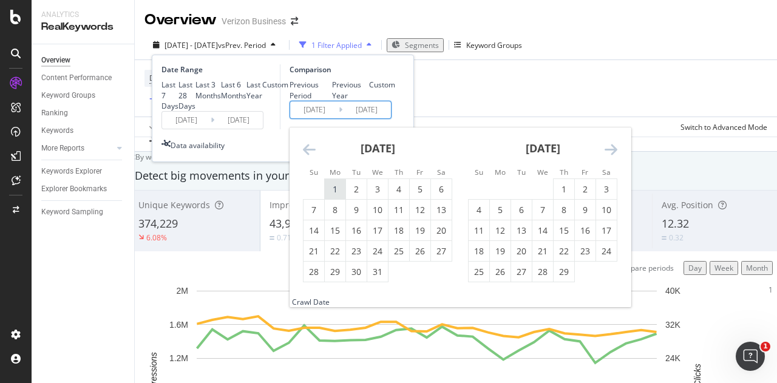
type input "[DATE]"
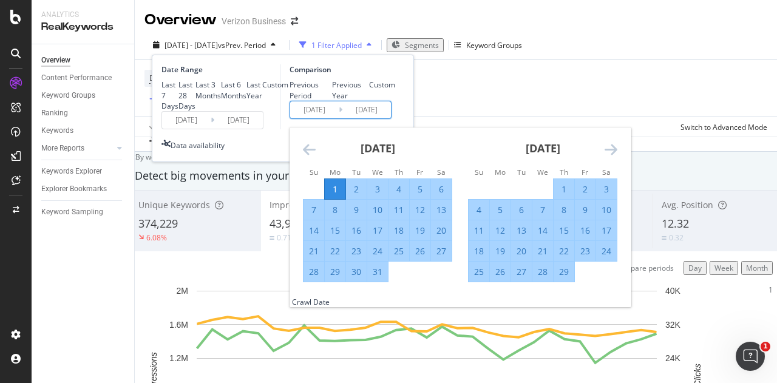
click at [376, 278] on div "31" at bounding box center [377, 272] width 21 height 12
type input "[DATE]"
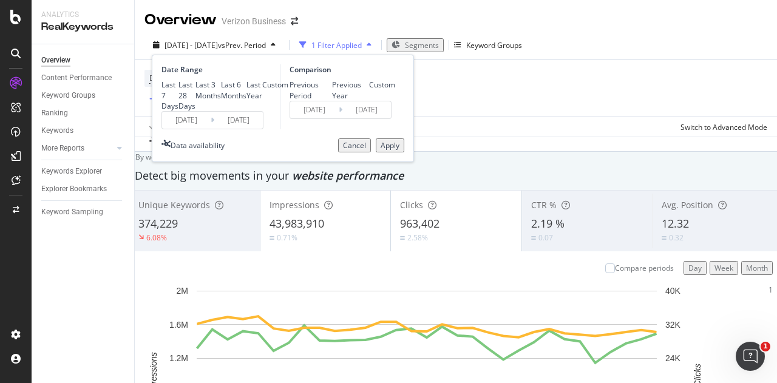
click at [392, 150] on div "Apply" at bounding box center [389, 145] width 19 height 10
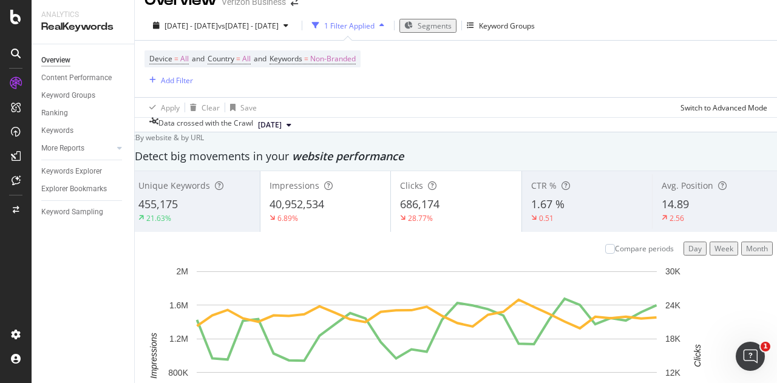
scroll to position [20, 0]
click at [78, 77] on div "Content Performance" at bounding box center [76, 78] width 70 height 13
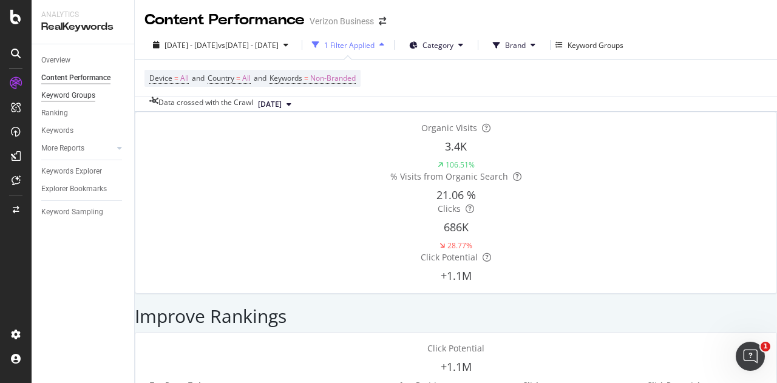
click at [86, 92] on div "Keyword Groups" at bounding box center [68, 95] width 54 height 13
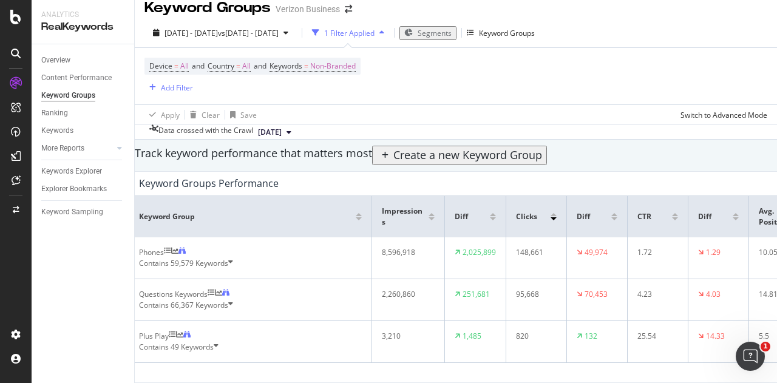
scroll to position [76, 0]
click at [214, 342] on span "49 Keywords" at bounding box center [191, 347] width 43 height 10
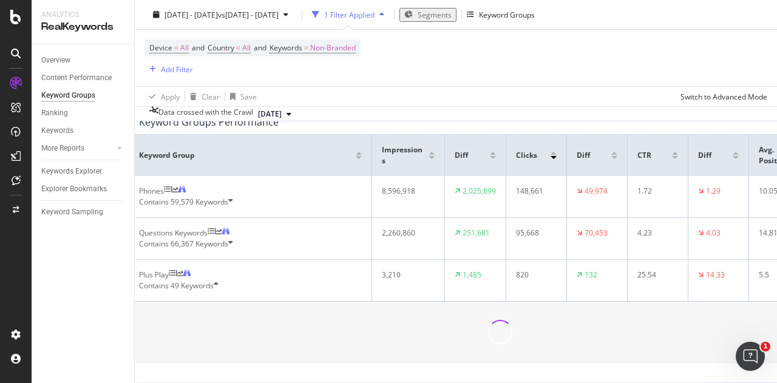
click at [214, 291] on span "49 Keywords" at bounding box center [191, 285] width 43 height 10
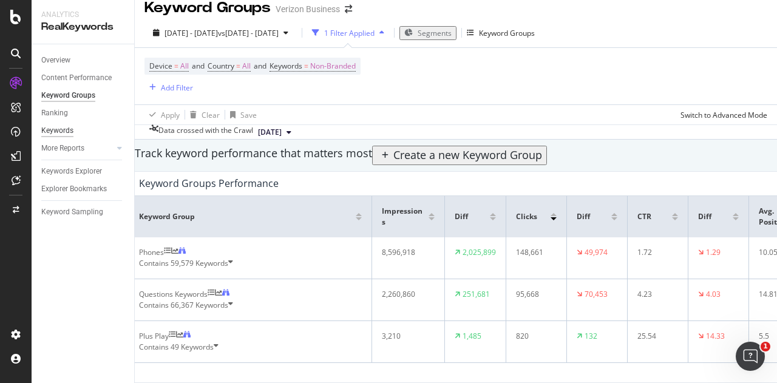
click at [69, 126] on div "Keywords" at bounding box center [57, 130] width 32 height 13
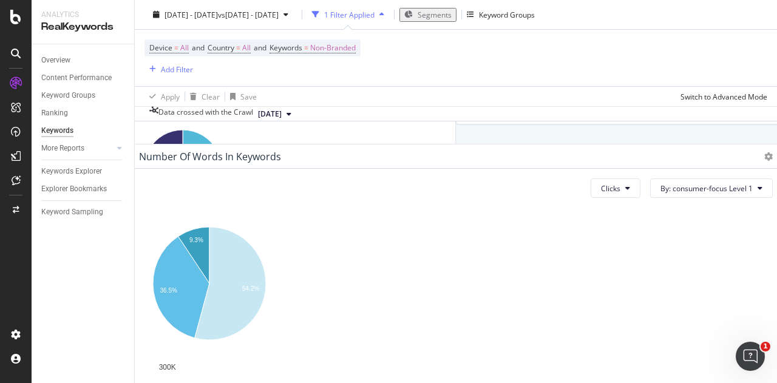
scroll to position [465, 0]
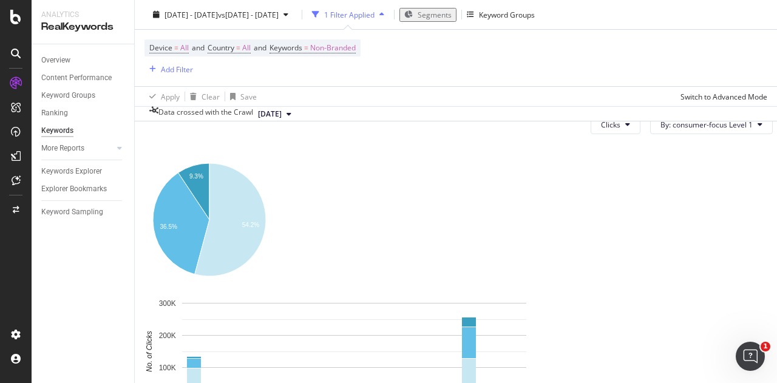
drag, startPoint x: 564, startPoint y: 75, endPoint x: 502, endPoint y: 66, distance: 62.6
click at [502, 66] on div "Device = All and Country = All and Keywords = Non-Branded Add Filter" at bounding box center [455, 58] width 622 height 56
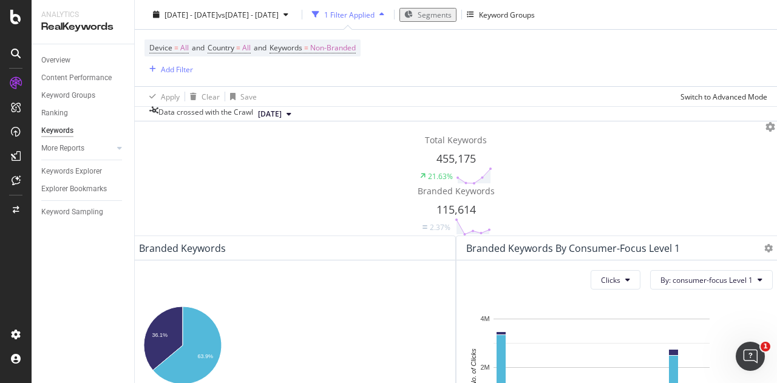
scroll to position [0, 0]
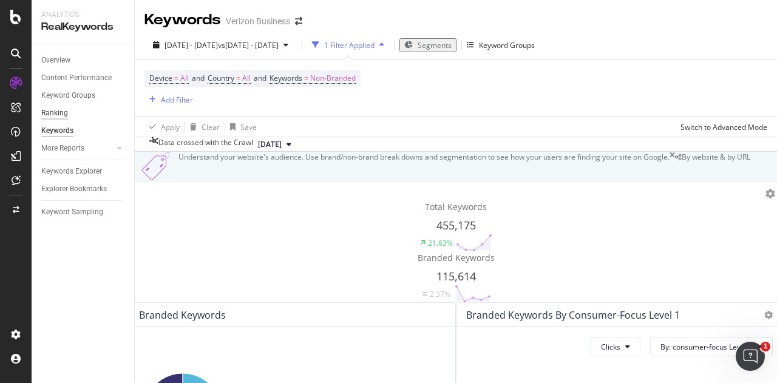
click at [55, 115] on div "Ranking" at bounding box center [54, 113] width 27 height 13
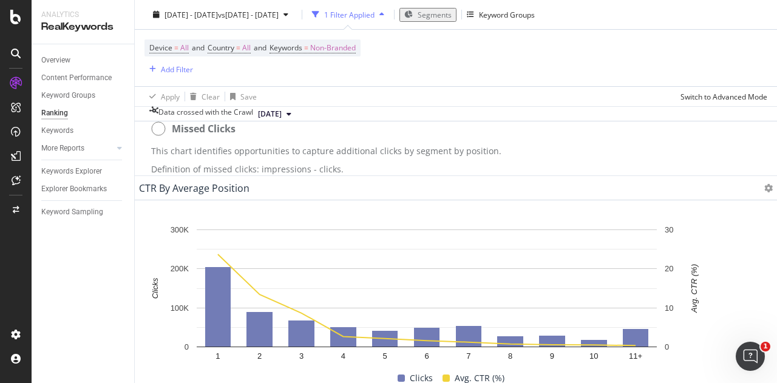
scroll to position [1314, 0]
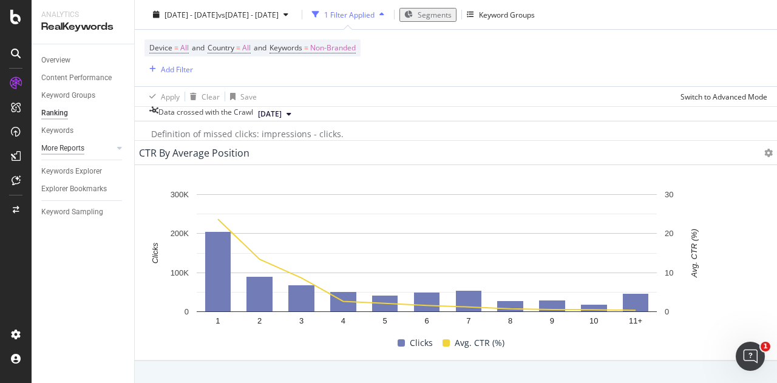
click at [78, 151] on div "More Reports" at bounding box center [62, 148] width 43 height 13
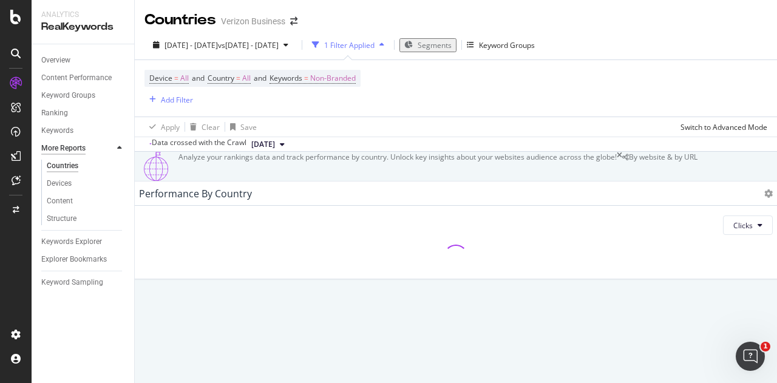
click at [76, 147] on div "More Reports" at bounding box center [63, 148] width 44 height 13
click at [78, 243] on div "Keywords Explorer" at bounding box center [71, 241] width 61 height 13
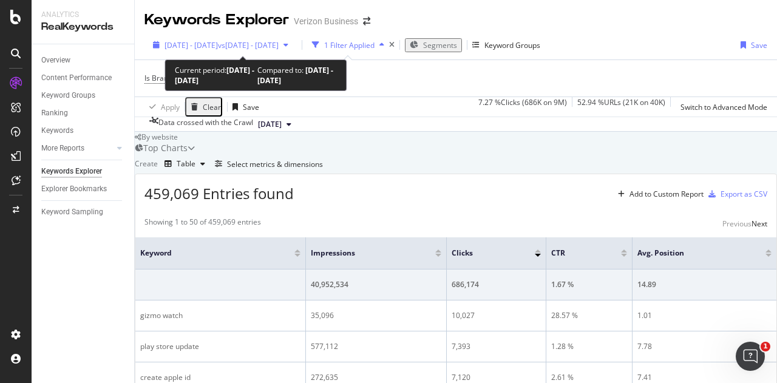
click at [278, 44] on span "vs [DATE] - [DATE]" at bounding box center [248, 45] width 61 height 10
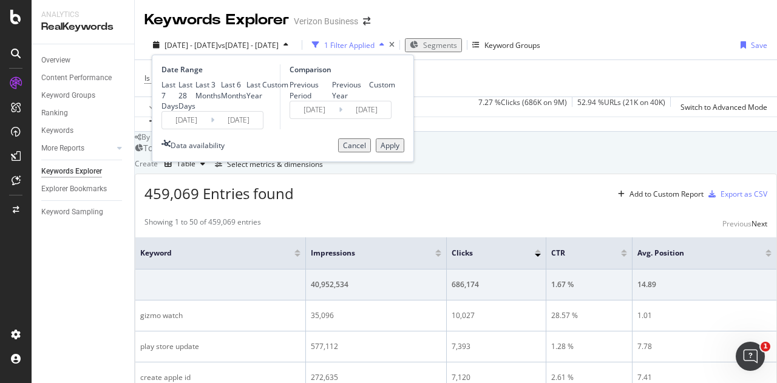
click at [178, 98] on div "Last 28 Days" at bounding box center [178, 94] width 0 height 31
type input "[DATE]"
click at [289, 85] on div "Previous Period" at bounding box center [289, 89] width 0 height 21
type input "[DATE]"
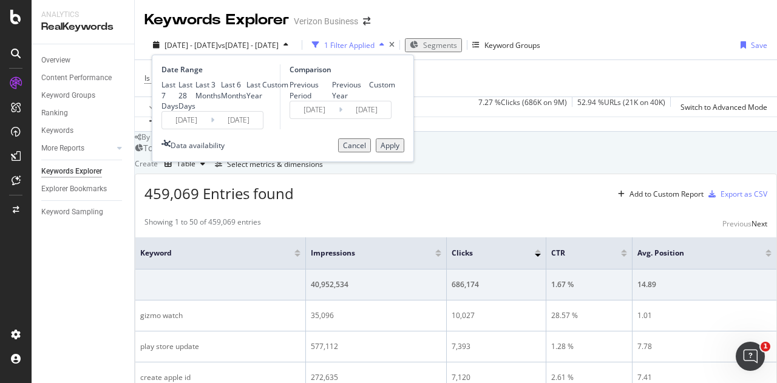
type input "[DATE]"
click at [386, 150] on div "Apply" at bounding box center [389, 145] width 19 height 10
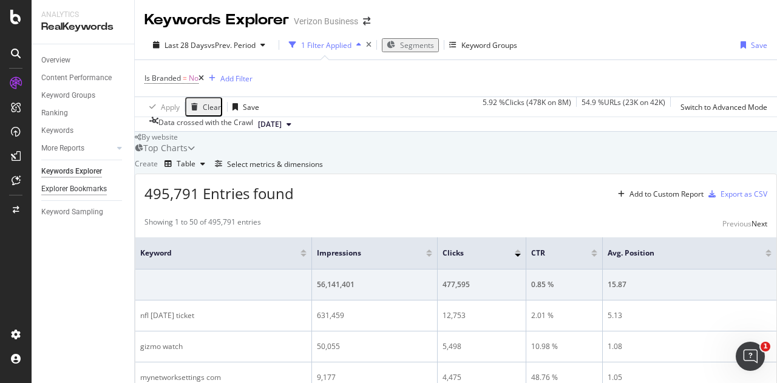
click at [67, 184] on div "Explorer Bookmarks" at bounding box center [74, 189] width 66 height 13
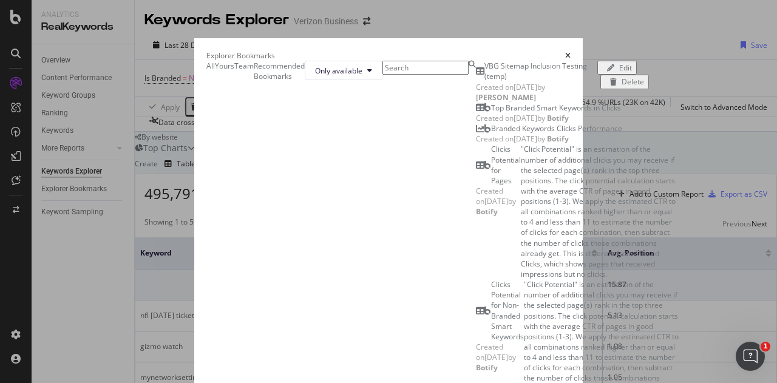
scroll to position [187, 0]
click at [362, 76] on span "Only available" at bounding box center [338, 71] width 47 height 10
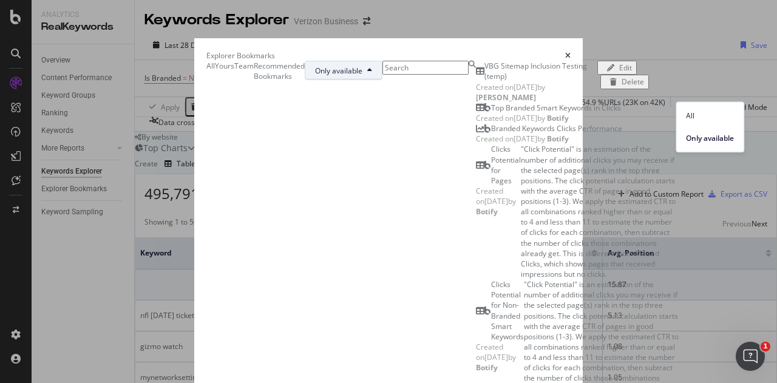
click at [362, 76] on span "Only available" at bounding box center [338, 71] width 47 height 10
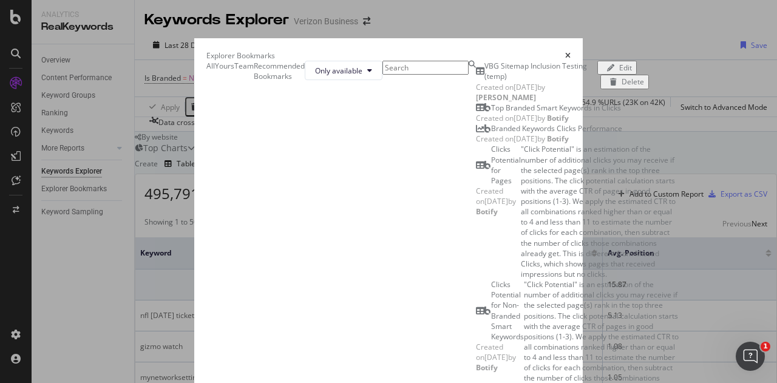
scroll to position [1256, 0]
click at [570, 52] on icon "times" at bounding box center [567, 55] width 5 height 7
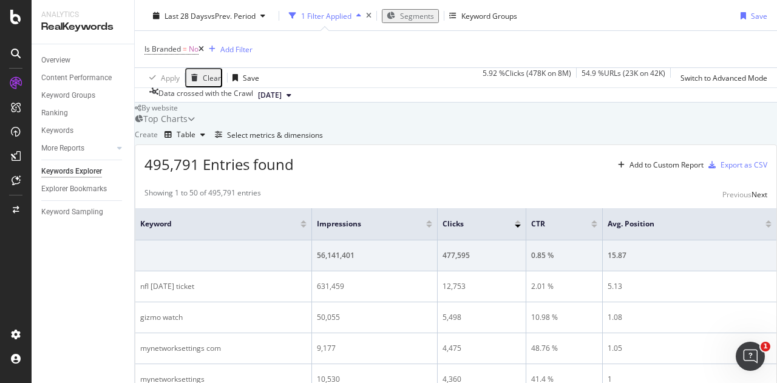
scroll to position [0, 0]
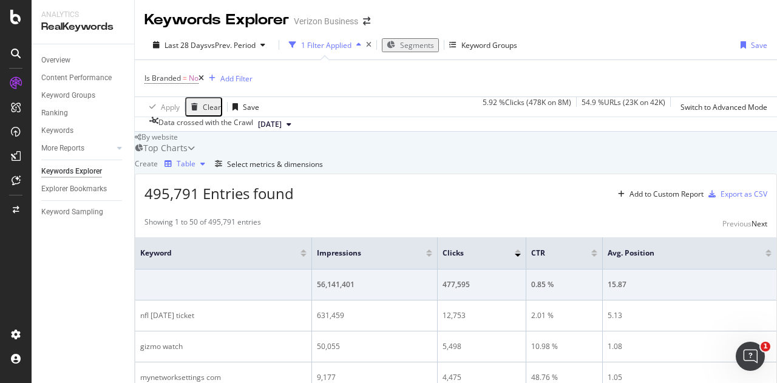
click at [195, 167] on div "Table" at bounding box center [186, 163] width 19 height 7
click at [370, 174] on div "Create Table Select metrics & dimensions" at bounding box center [456, 163] width 642 height 19
click at [187, 154] on div "Top Charts" at bounding box center [161, 148] width 53 height 12
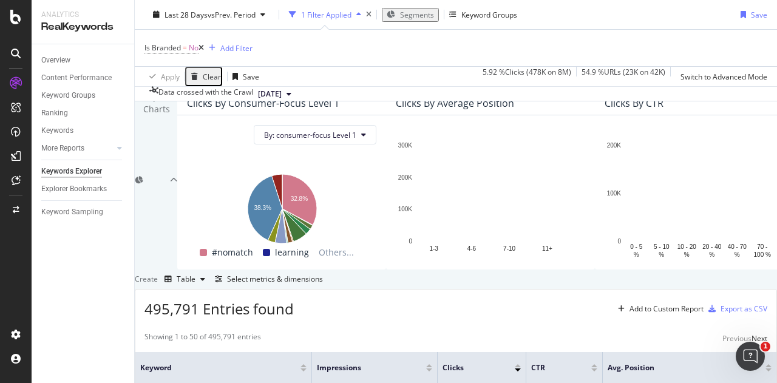
scroll to position [78, 0]
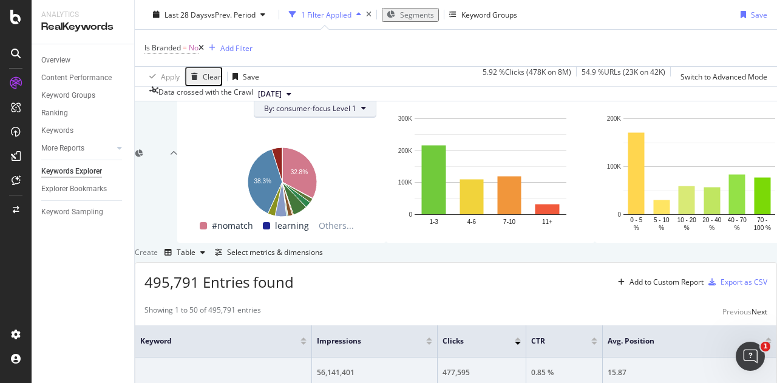
click at [328, 113] on span "By: consumer-focus Level 1" at bounding box center [310, 108] width 92 height 10
click at [177, 116] on div "Top Charts" at bounding box center [156, 153] width 42 height 178
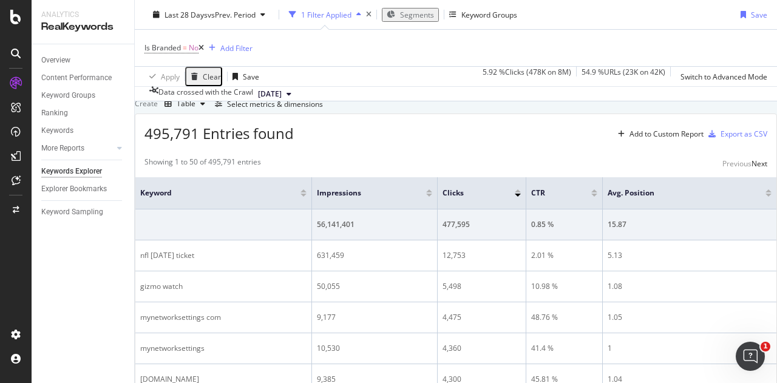
scroll to position [59, 0]
click at [195, 95] on div "Top Charts" at bounding box center [165, 89] width 60 height 12
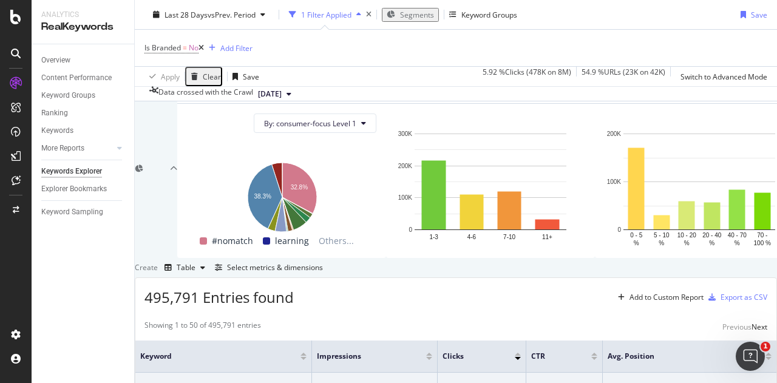
scroll to position [0, 0]
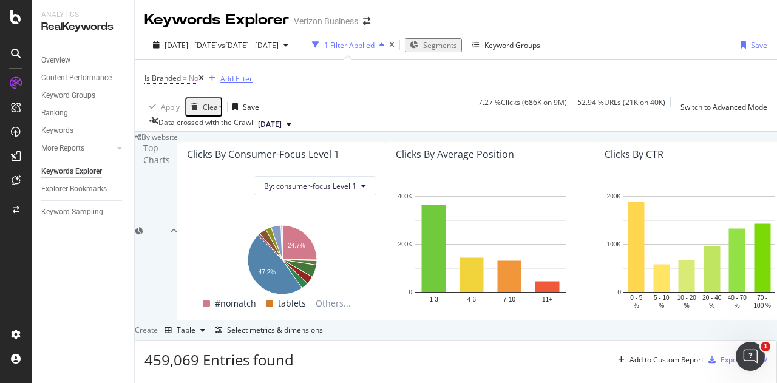
click at [228, 79] on div "Add Filter" at bounding box center [236, 78] width 32 height 10
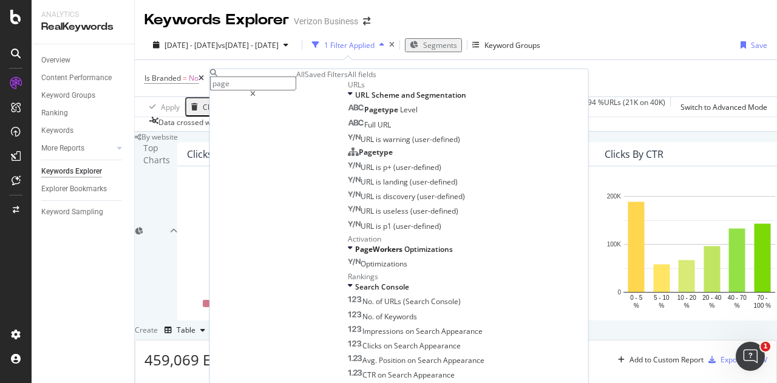
type input "page"
click at [255, 90] on icon at bounding box center [252, 93] width 5 height 7
click at [487, 72] on div "Is Branded = No Add Filter" at bounding box center [455, 78] width 622 height 36
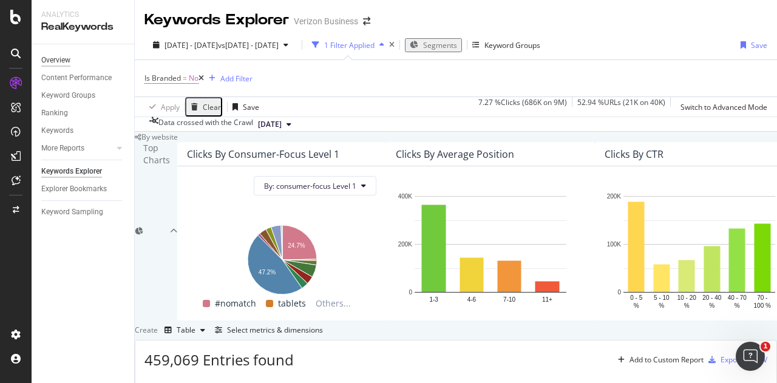
click at [61, 56] on div "Overview" at bounding box center [55, 60] width 29 height 13
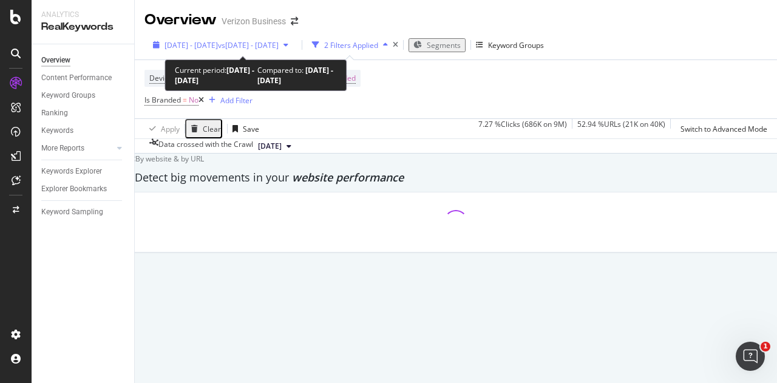
click at [248, 41] on span "vs [DATE] - [DATE]" at bounding box center [248, 45] width 61 height 10
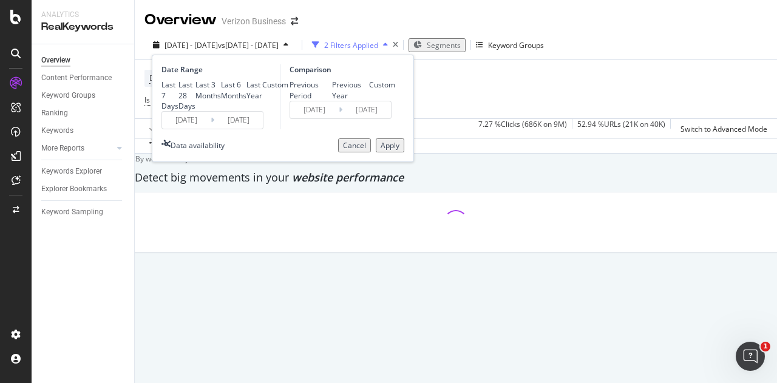
click at [184, 96] on div "Last 28 Days" at bounding box center [186, 94] width 17 height 31
type input "[DATE]"
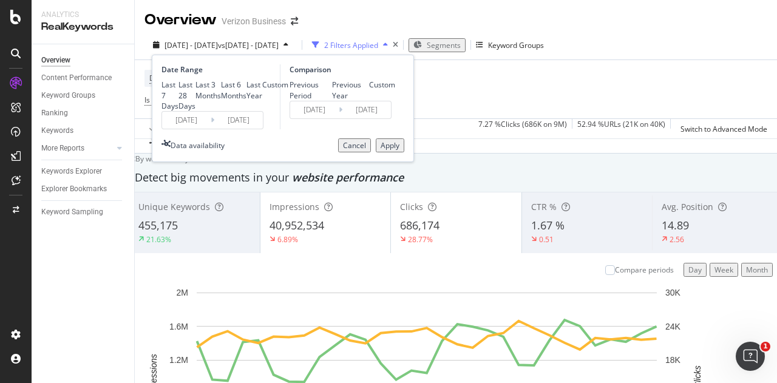
click at [289, 84] on div "Previous Period" at bounding box center [289, 89] width 0 height 21
type input "[DATE]"
click at [382, 150] on div "Apply" at bounding box center [389, 145] width 19 height 10
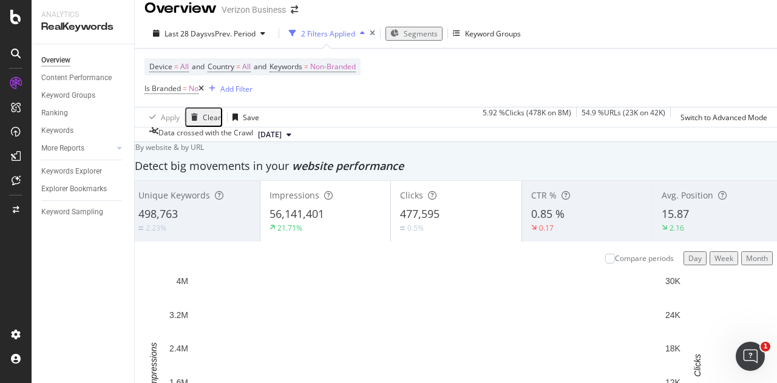
scroll to position [11, 0]
